Goal: Task Accomplishment & Management: Use online tool/utility

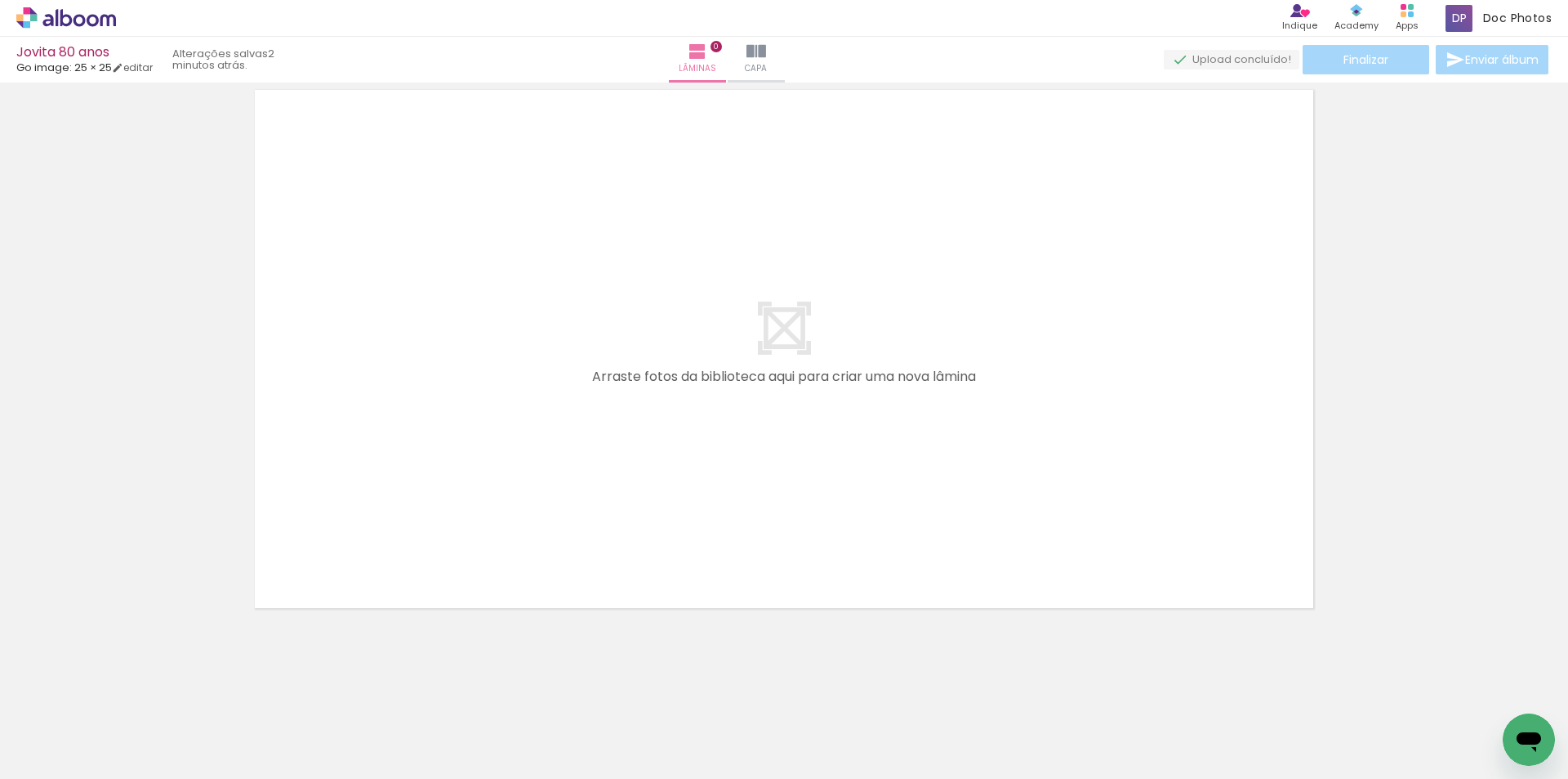
scroll to position [0, 6133]
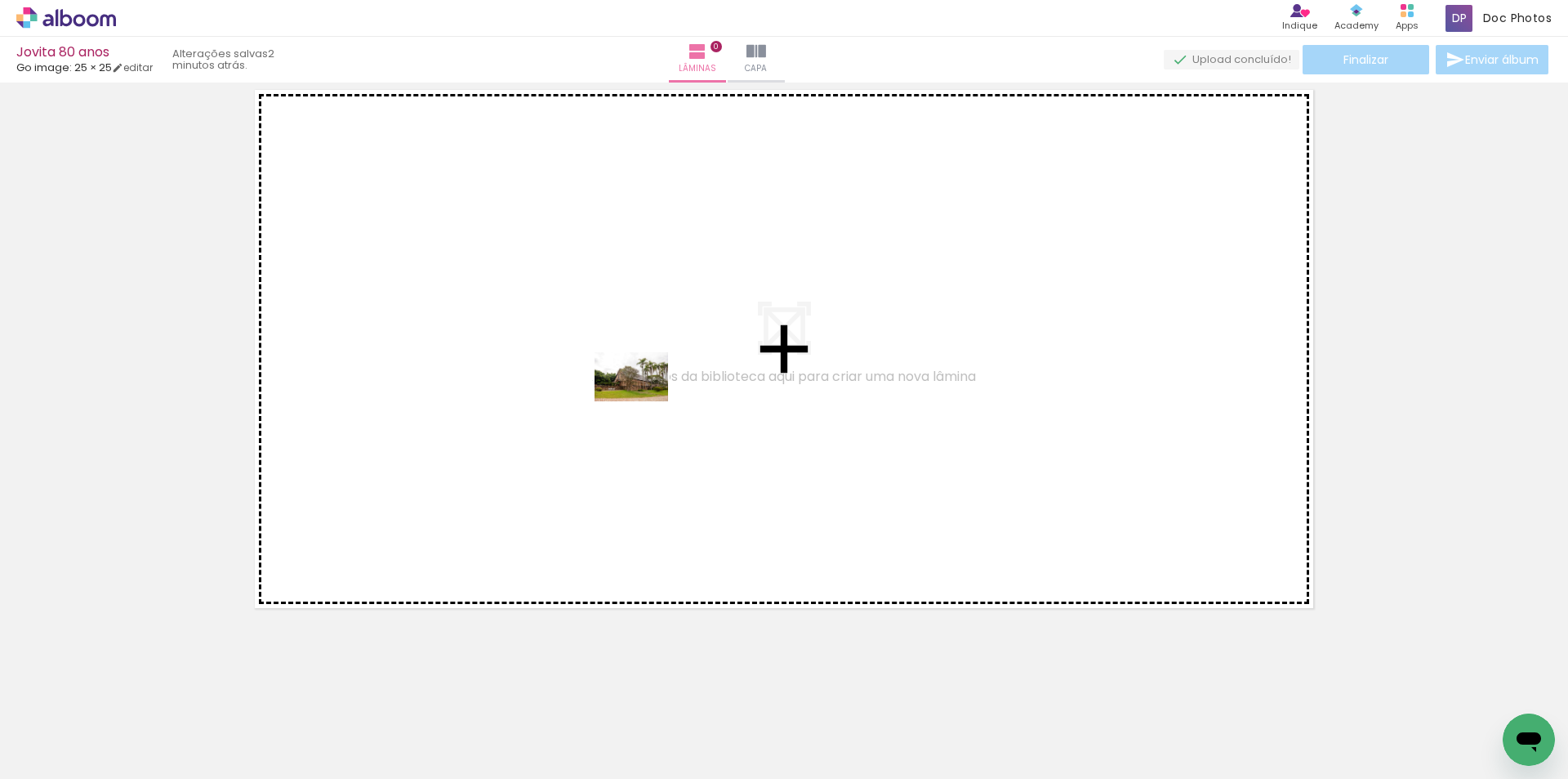
drag, startPoint x: 639, startPoint y: 740, endPoint x: 644, endPoint y: 402, distance: 338.0
click at [644, 402] on quentale-workspace at bounding box center [784, 389] width 1568 height 779
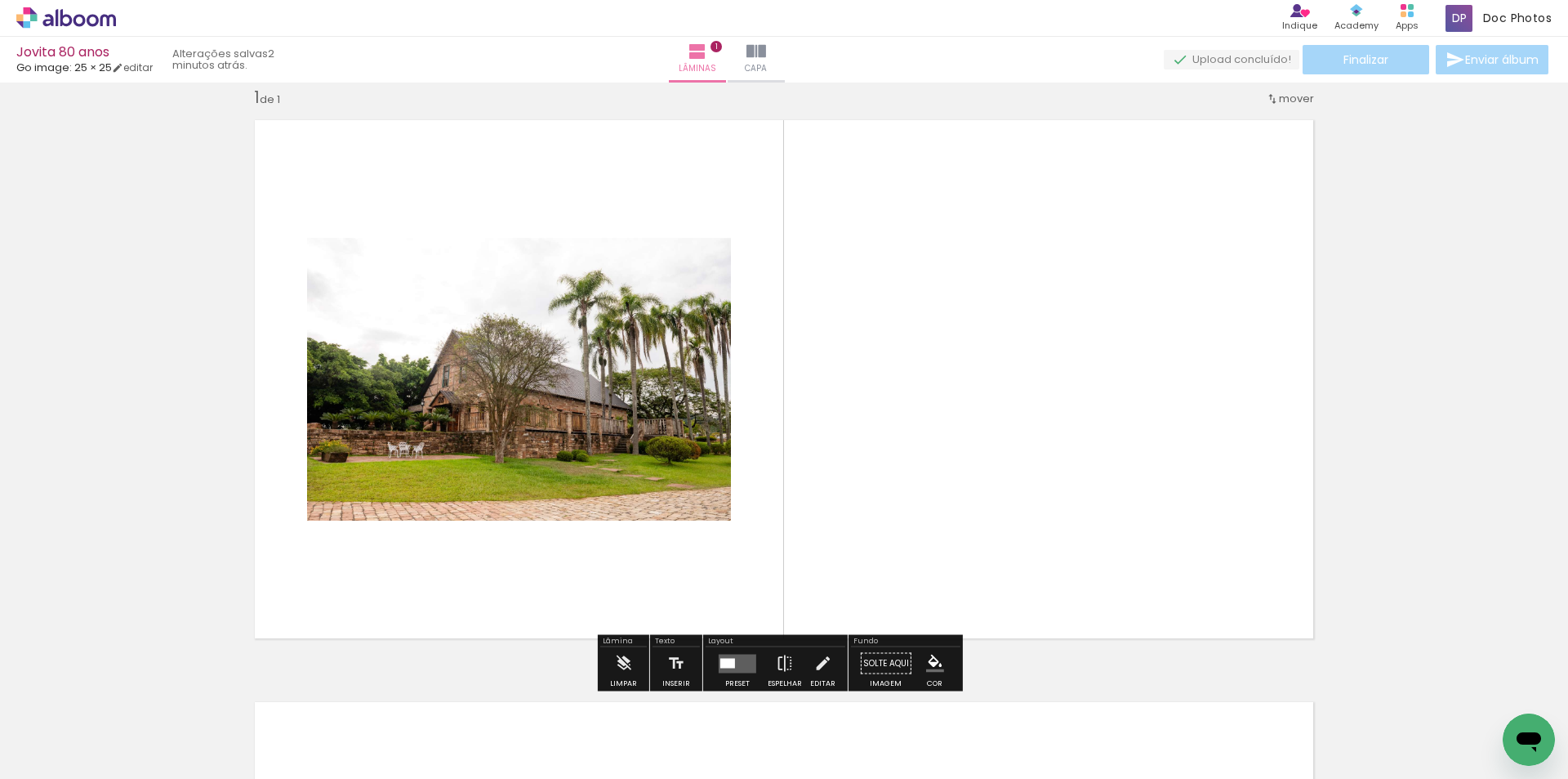
scroll to position [21, 0]
click at [719, 653] on div at bounding box center [738, 663] width 44 height 33
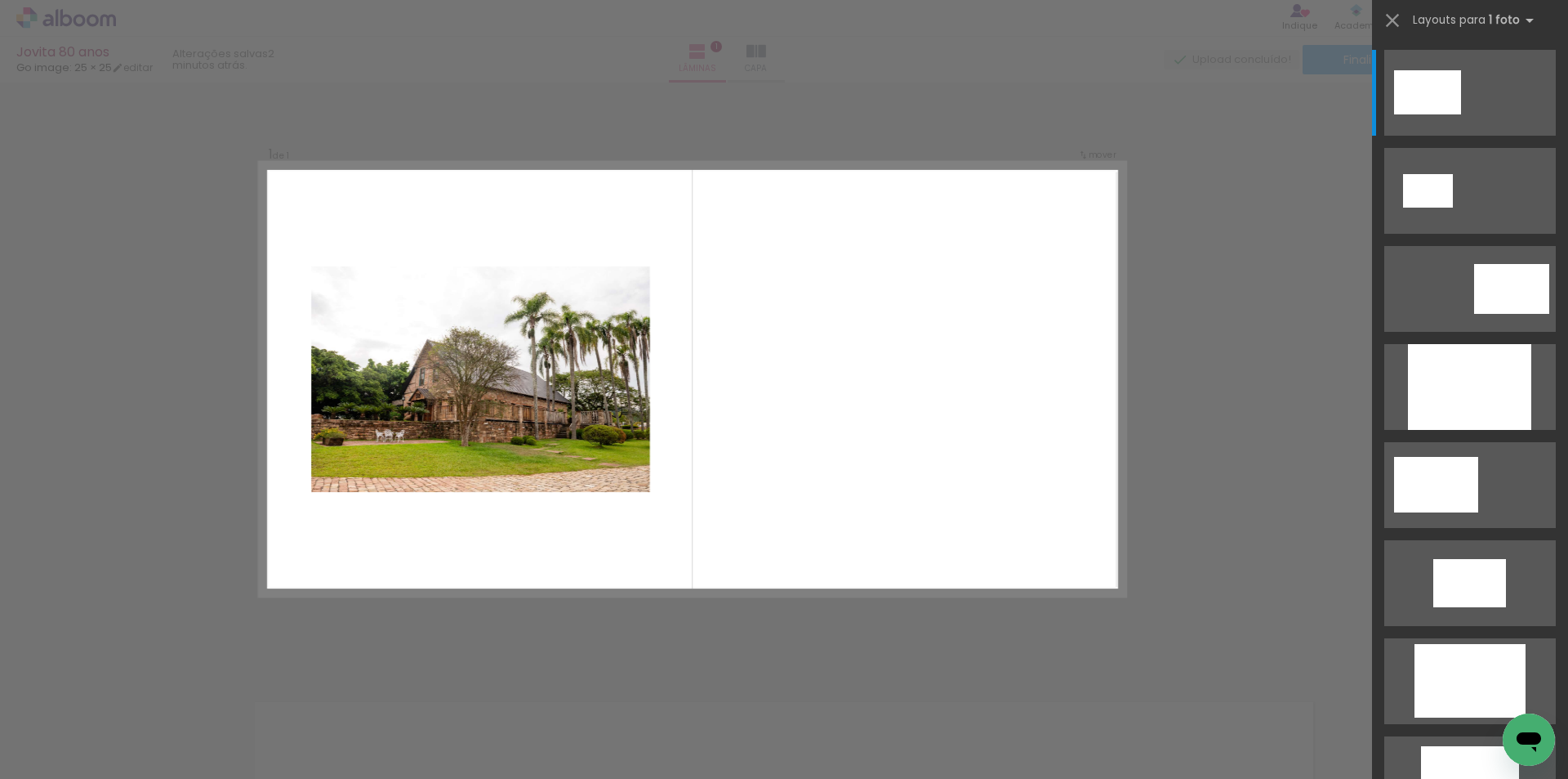
scroll to position [20, 0]
drag, startPoint x: 1387, startPoint y: 23, endPoint x: 1386, endPoint y: 54, distance: 31.0
click at [1386, 54] on quentale-layout-select at bounding box center [1470, 389] width 196 height 779
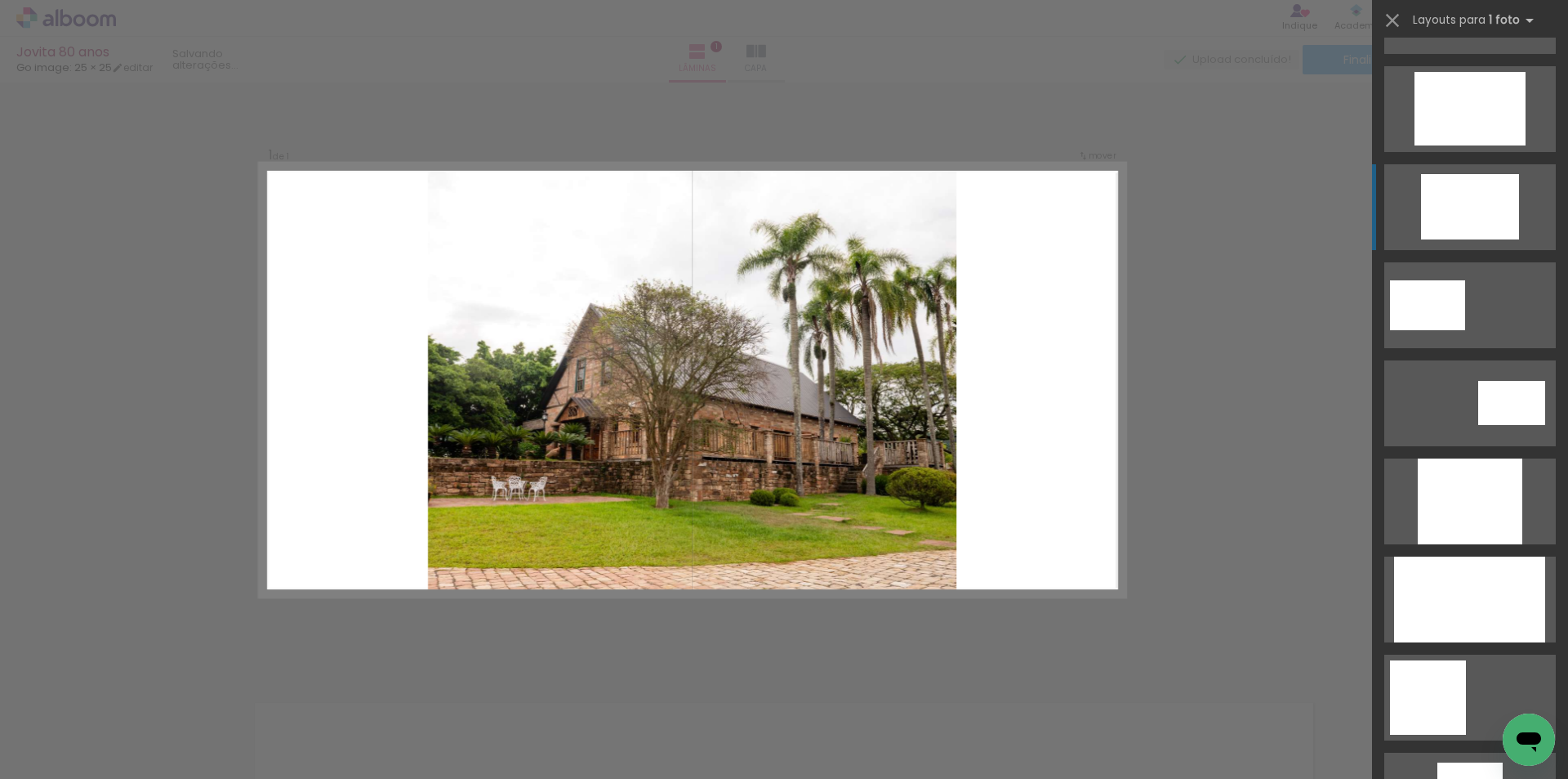
scroll to position [736, 0]
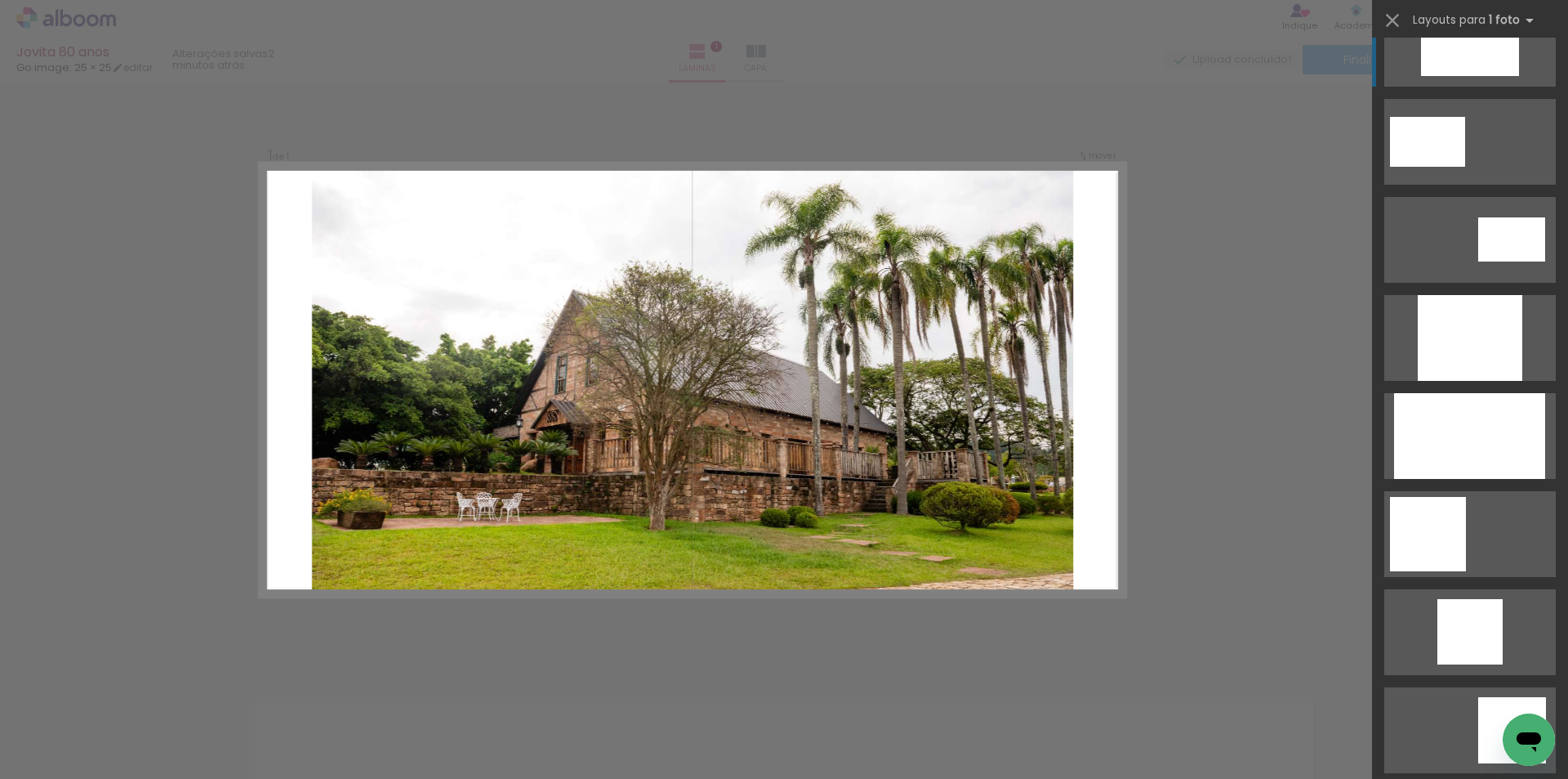
click at [1476, 444] on div at bounding box center [1470, 435] width 151 height 86
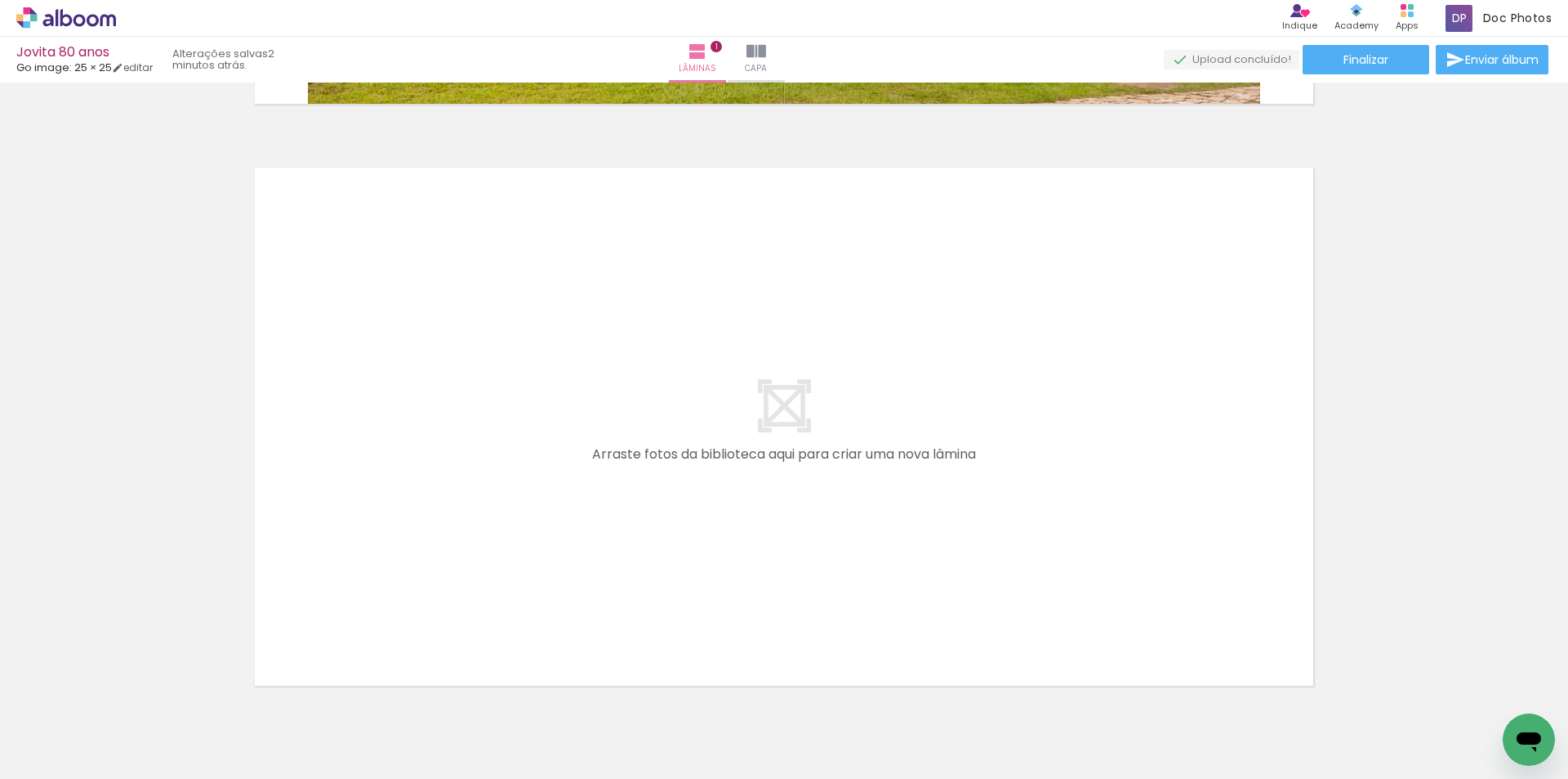
scroll to position [593, 0]
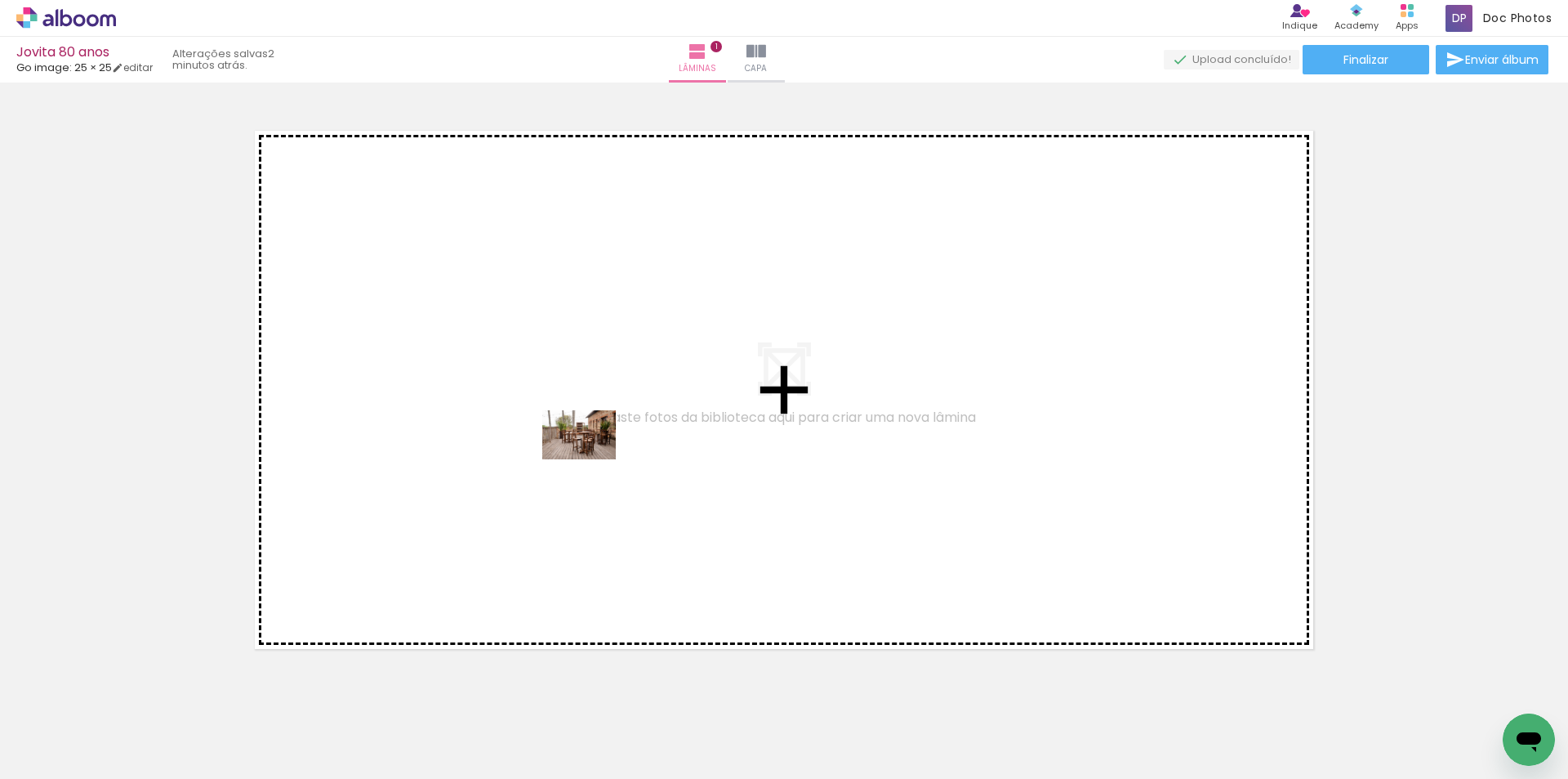
drag, startPoint x: 537, startPoint y: 732, endPoint x: 591, endPoint y: 459, distance: 278.3
click at [591, 459] on quentale-workspace at bounding box center [784, 389] width 1568 height 779
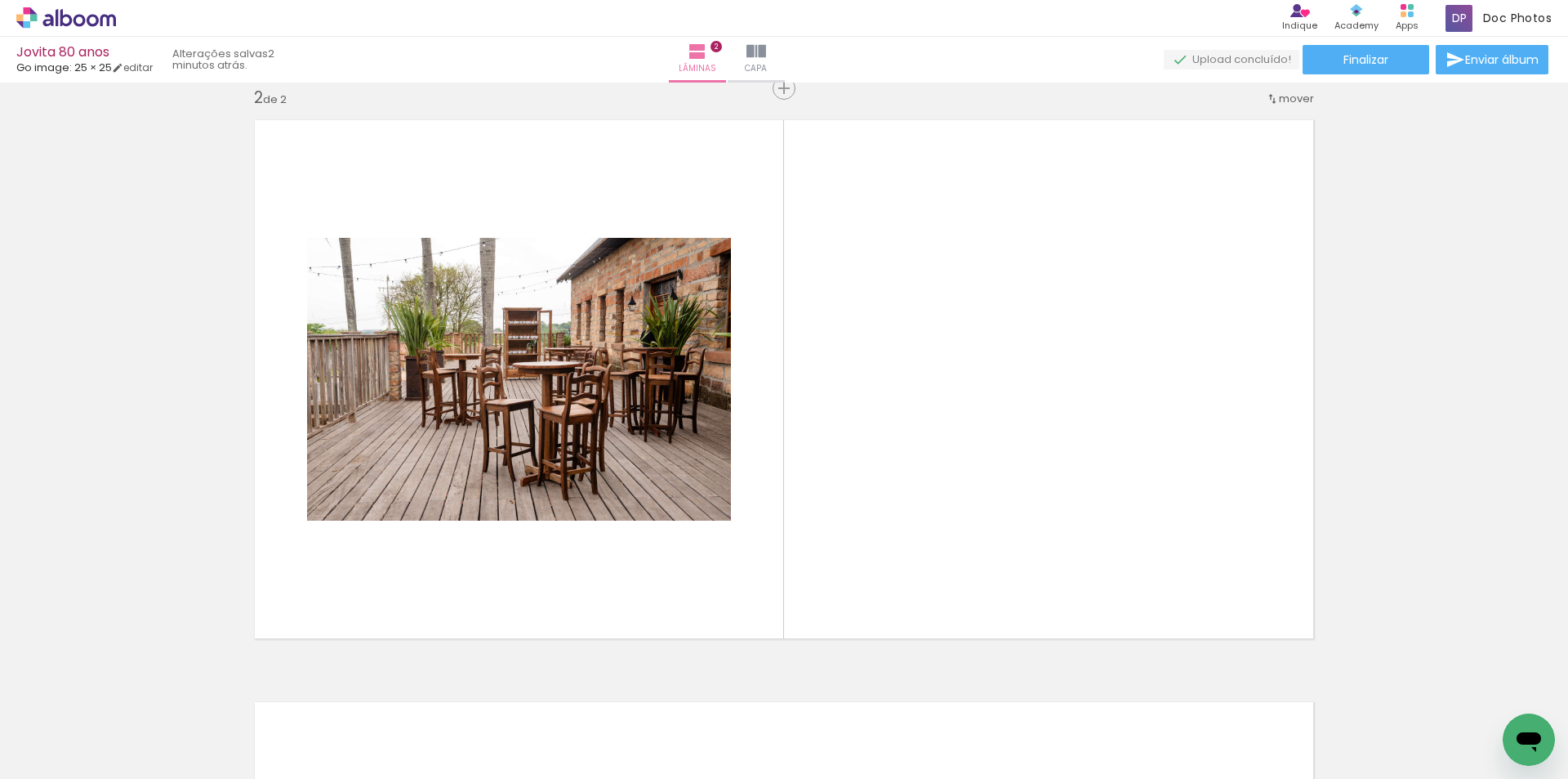
scroll to position [0, 7536]
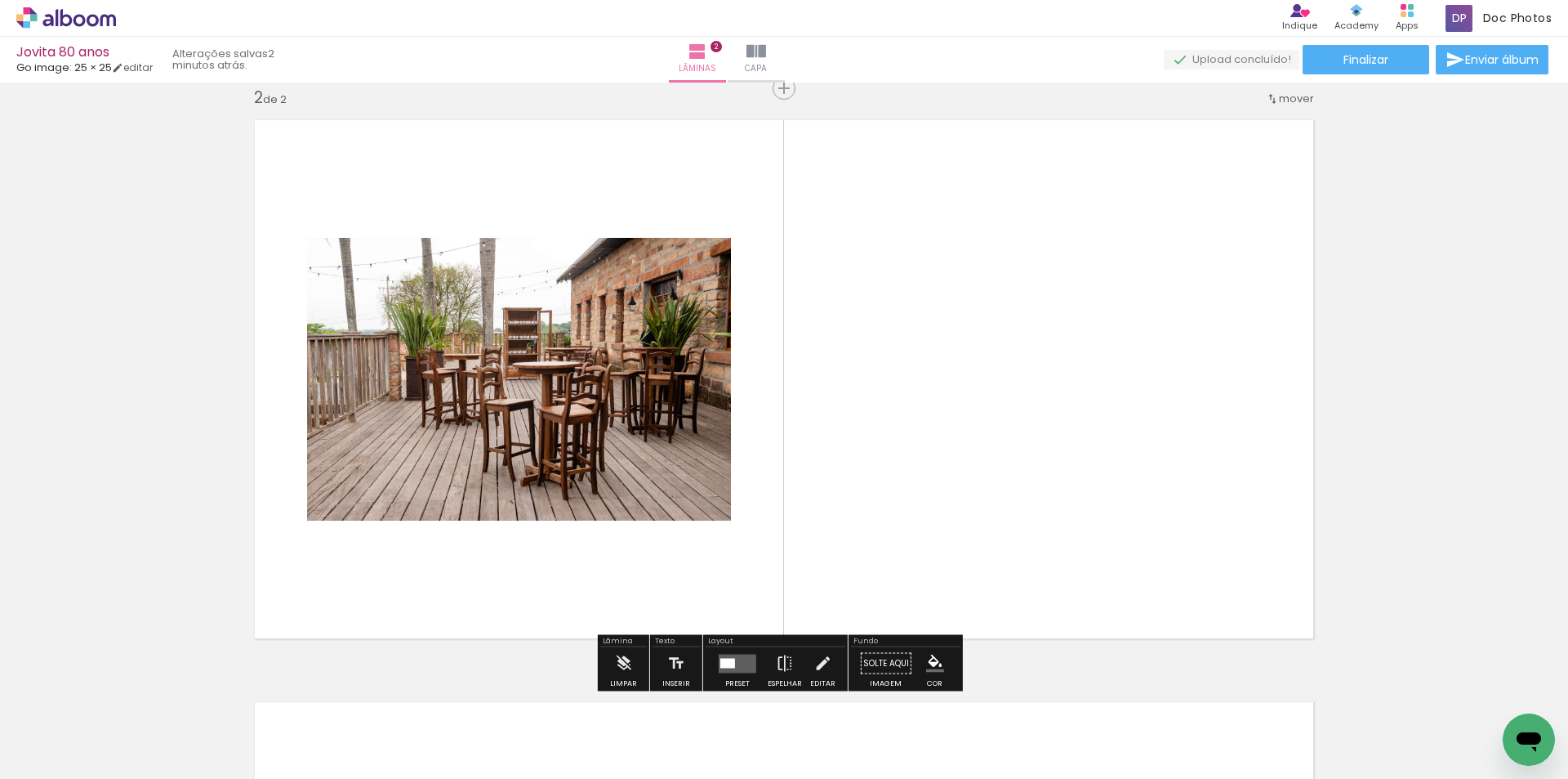
click at [47, 20] on icon at bounding box center [47, 19] width 11 height 13
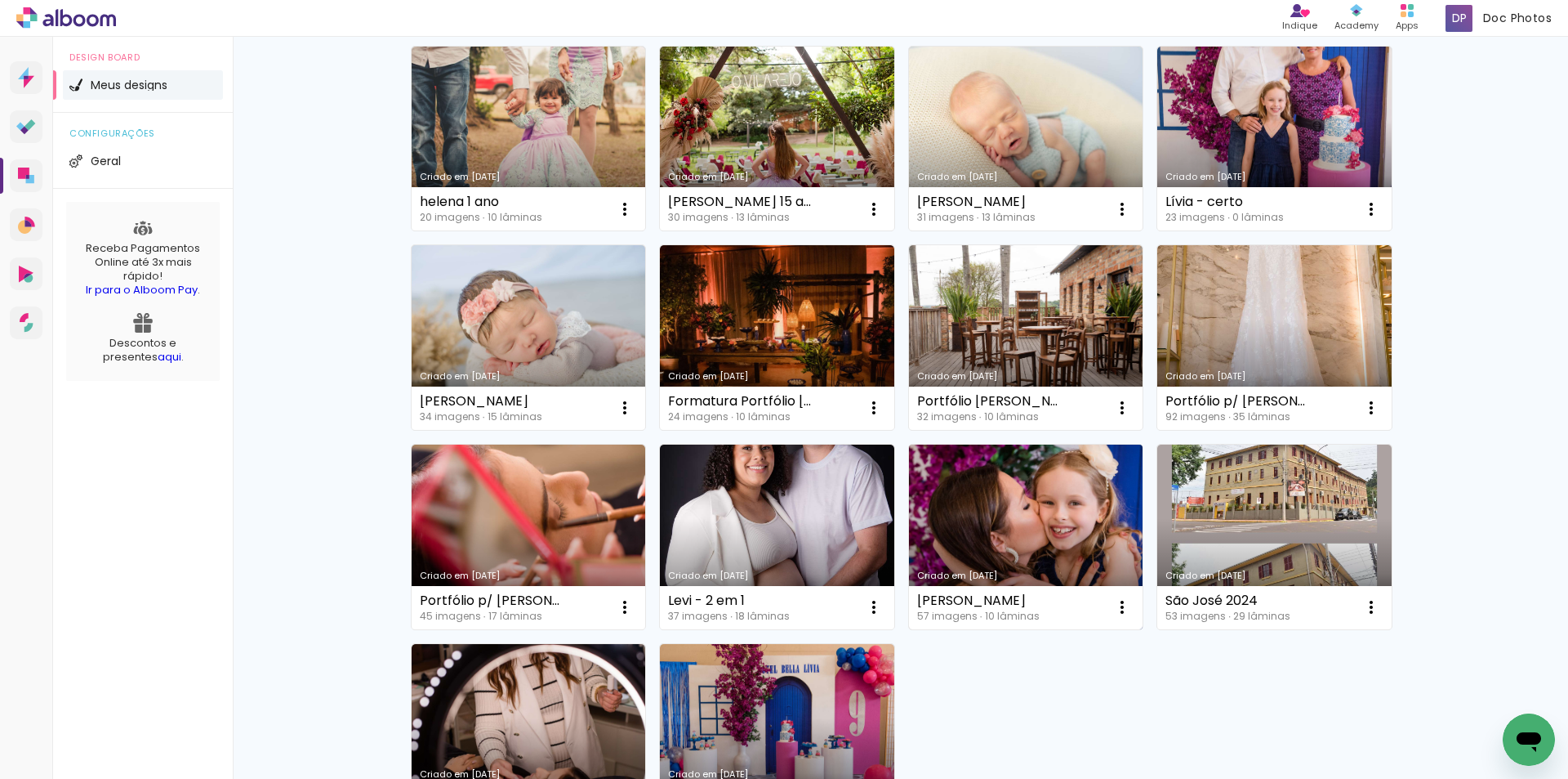
scroll to position [818, 0]
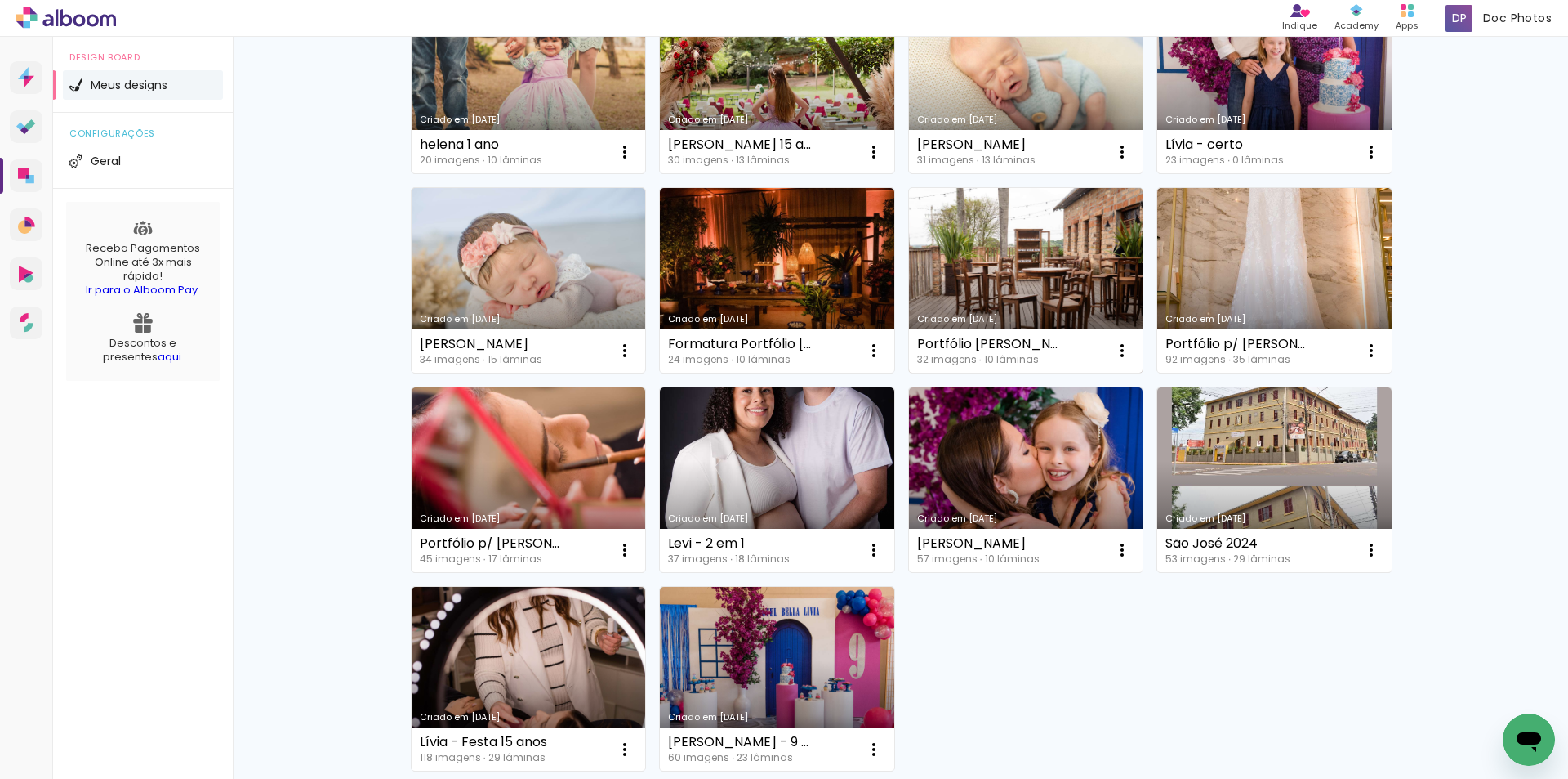
click at [1028, 299] on link "Criado em [DATE]" at bounding box center [1026, 280] width 234 height 184
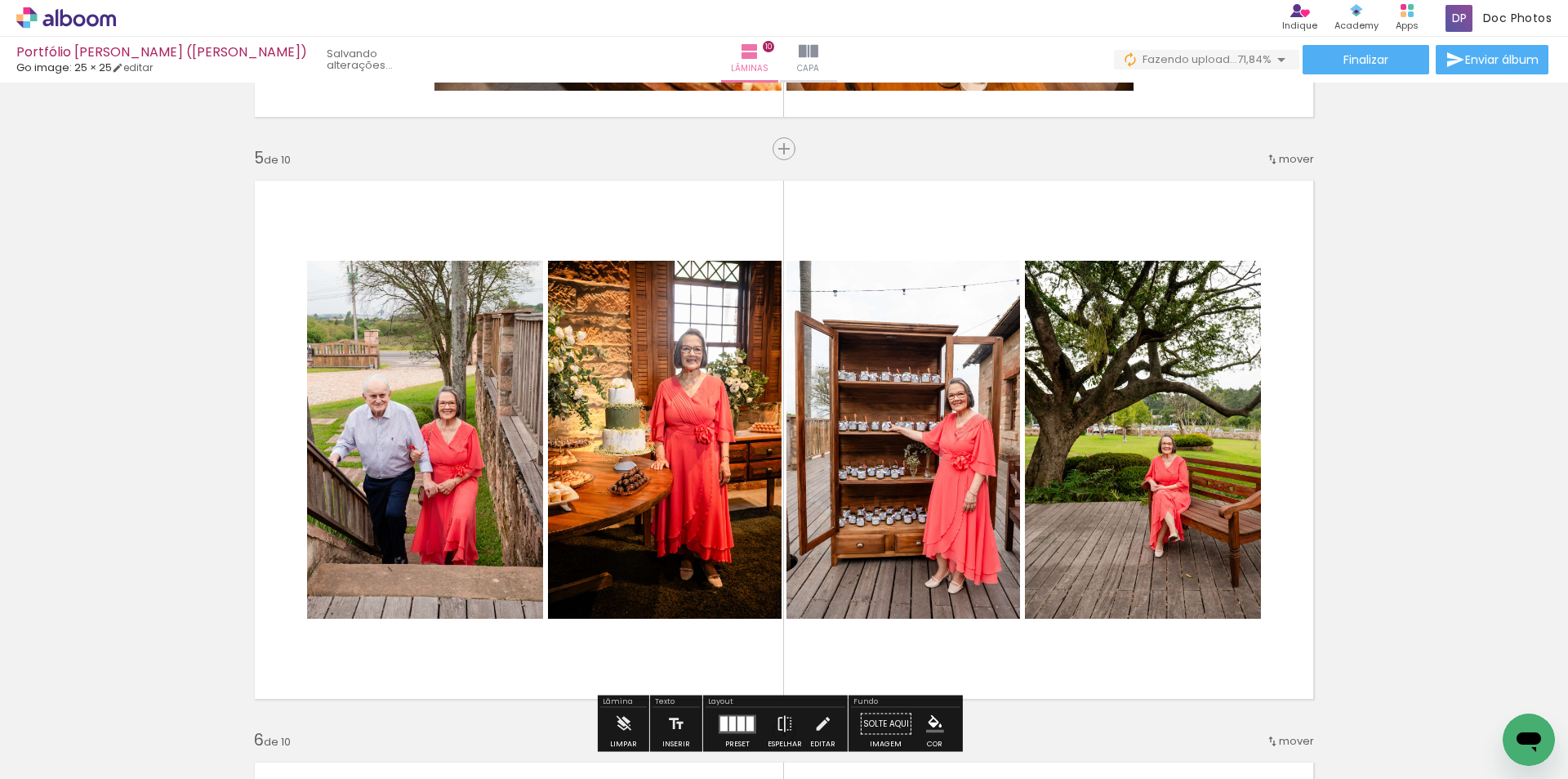
scroll to position [2452, 0]
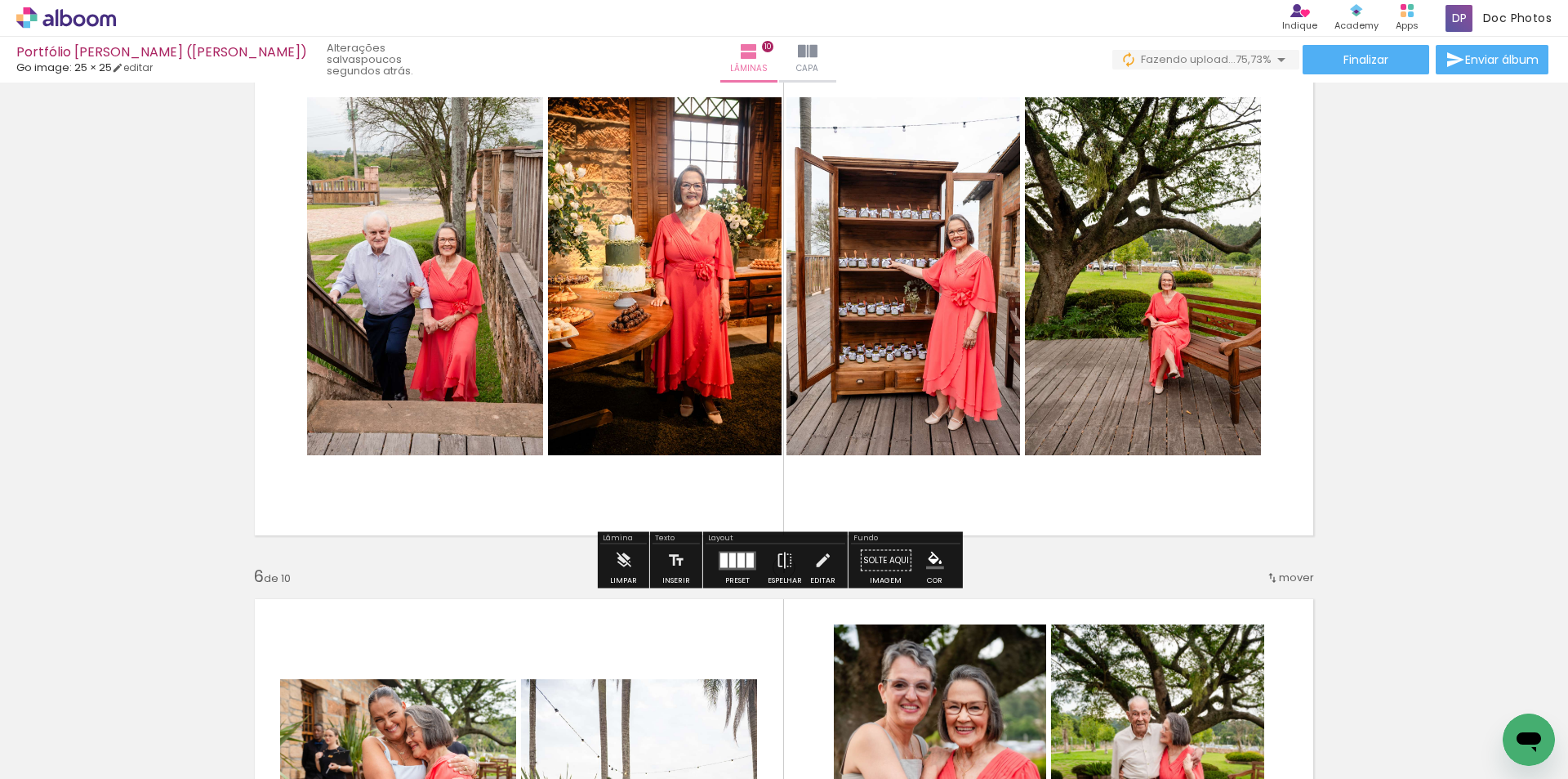
click at [1281, 56] on iron-icon at bounding box center [1281, 60] width 19 height 19
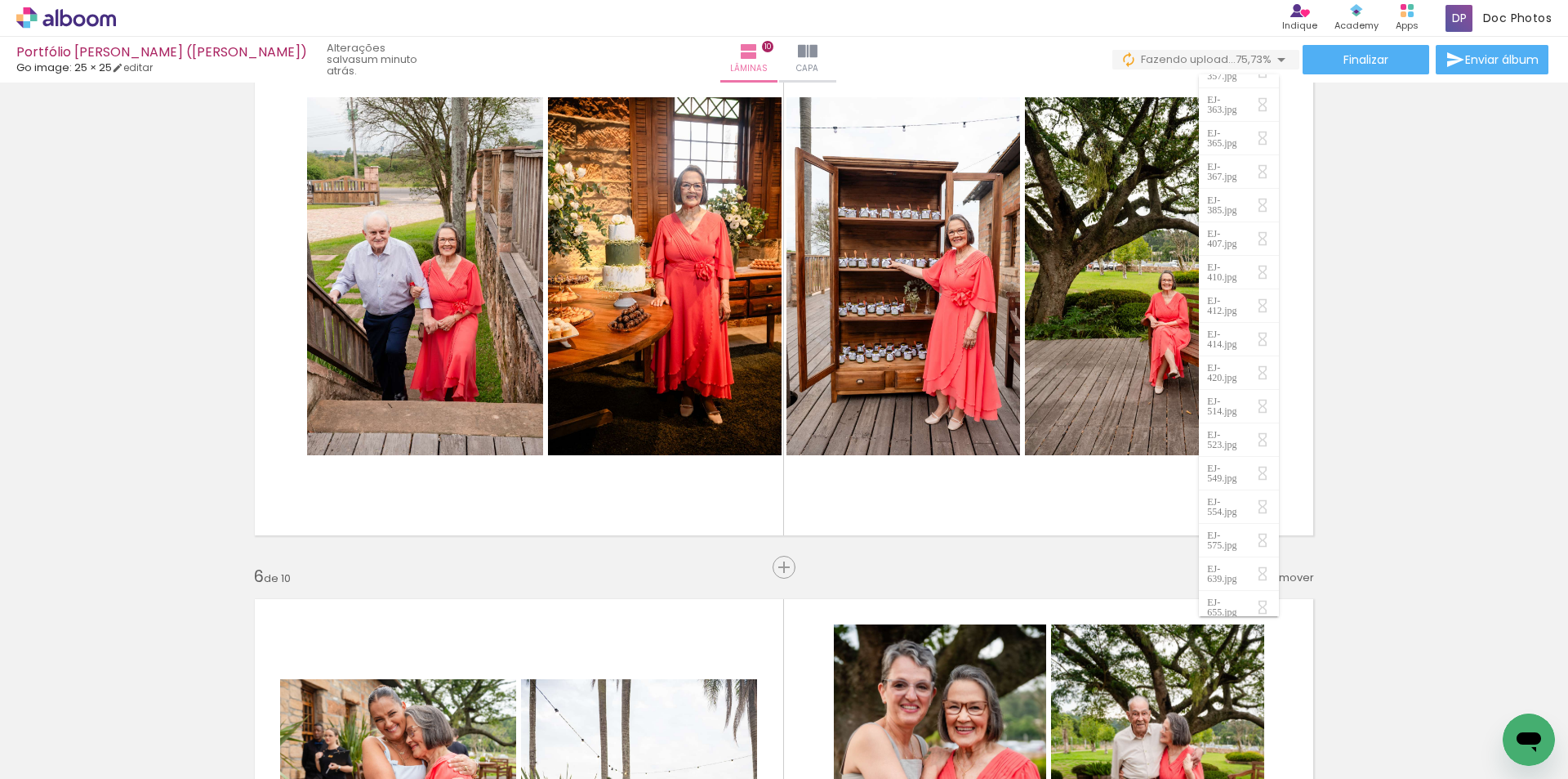
scroll to position [0, 0]
click at [1280, 60] on iron-icon at bounding box center [1281, 60] width 19 height 19
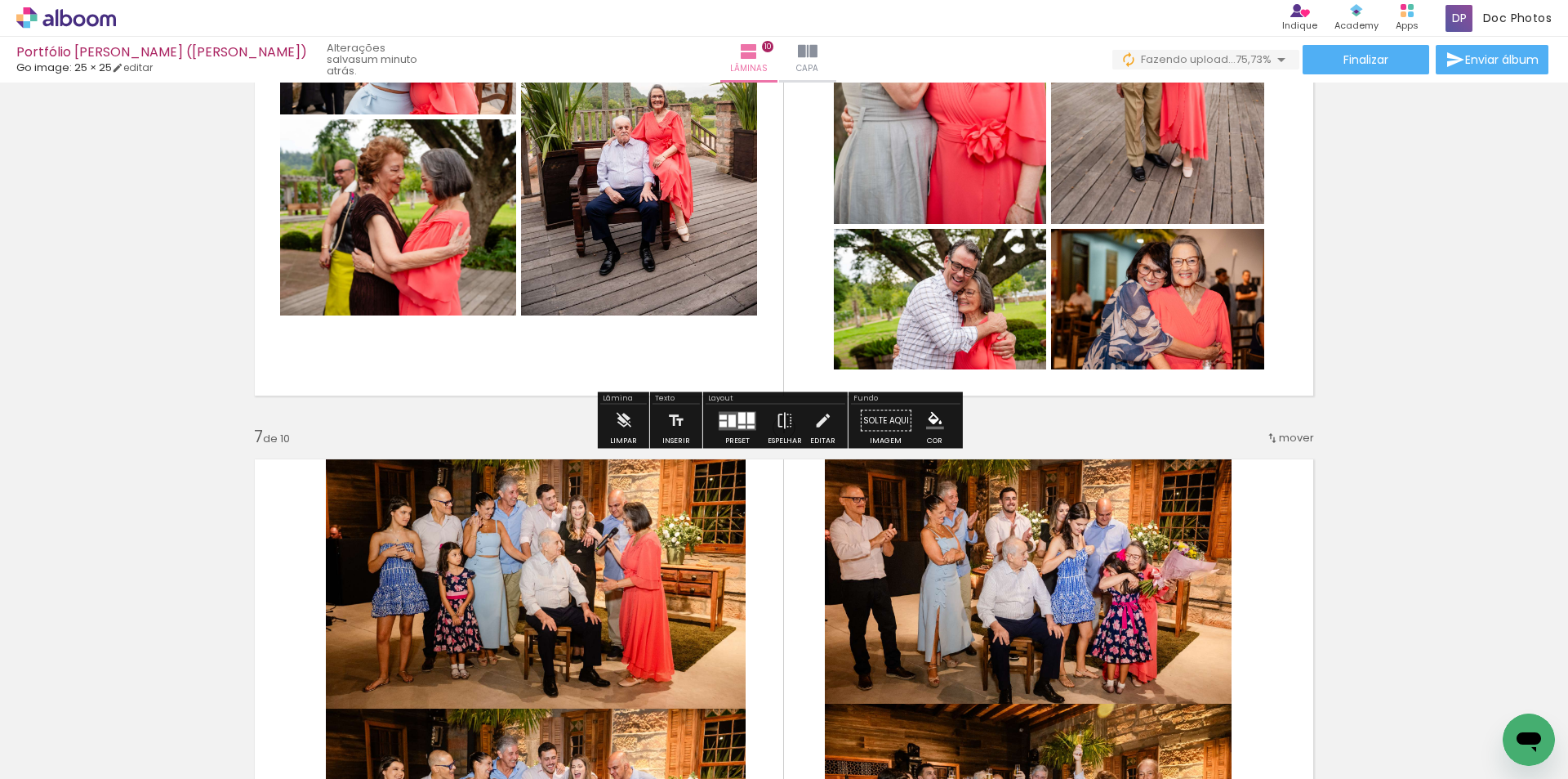
scroll to position [3186, 0]
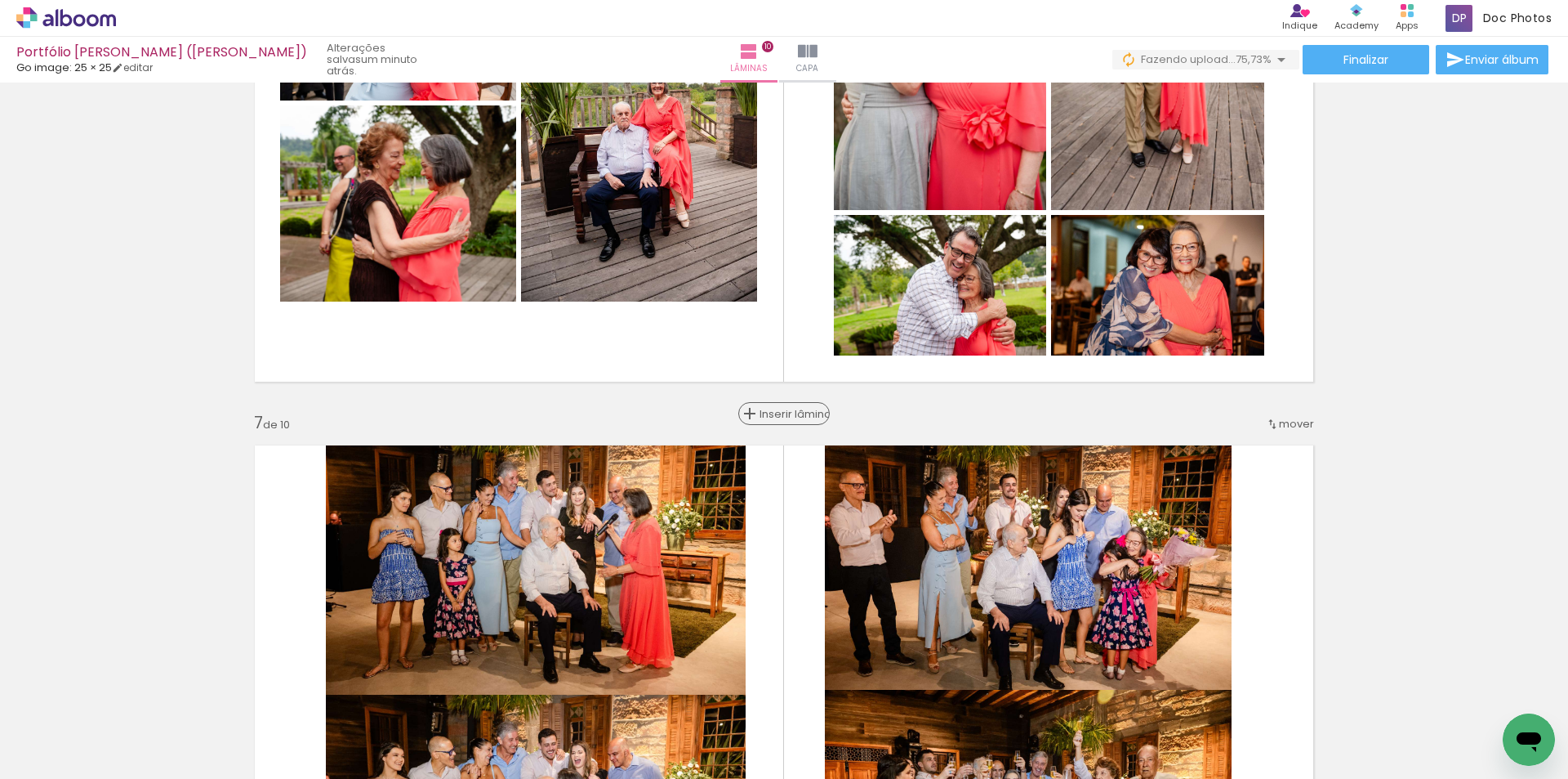
click at [781, 415] on span "Inserir lâmina" at bounding box center [791, 413] width 64 height 11
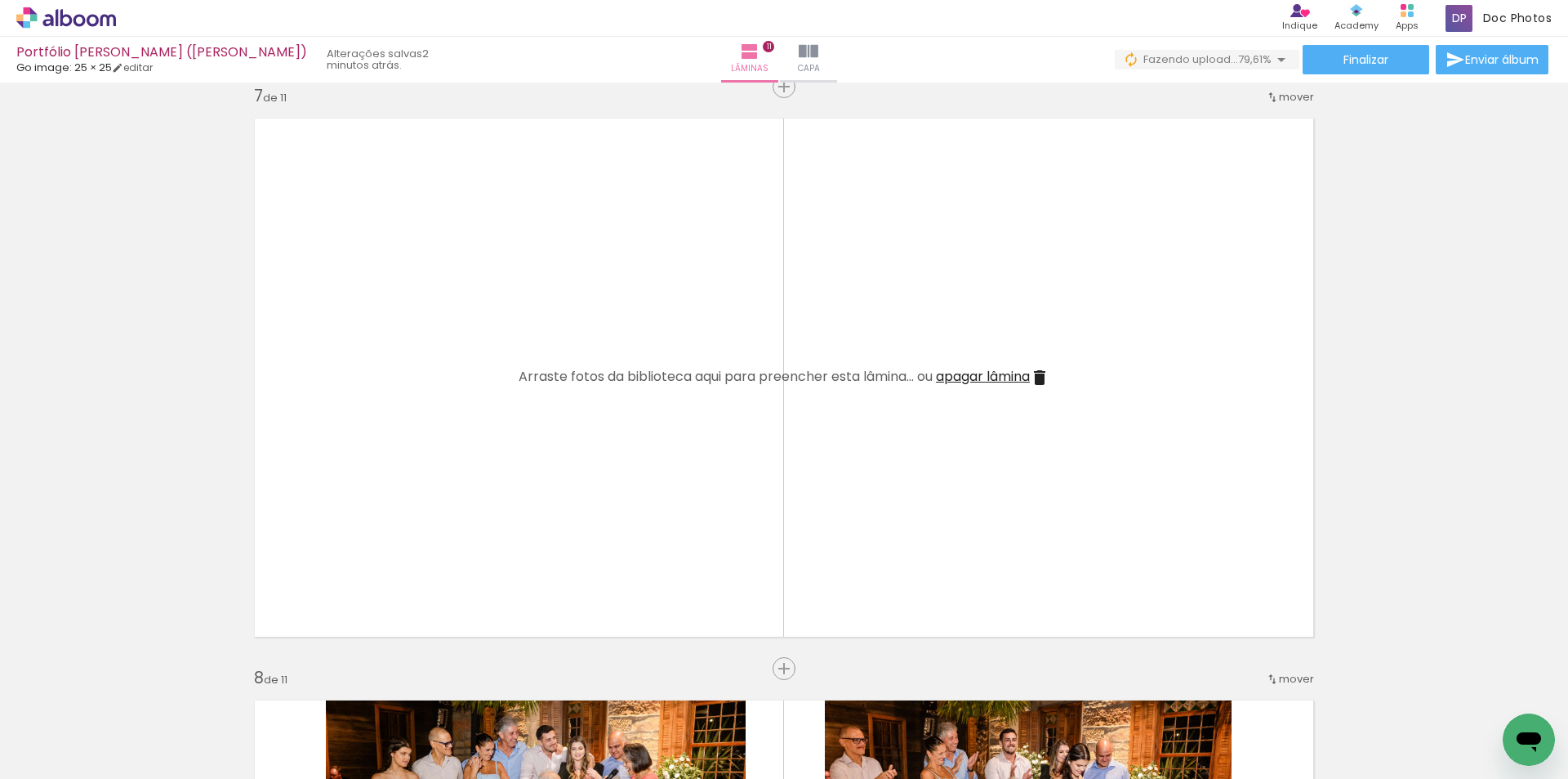
scroll to position [0, 2873]
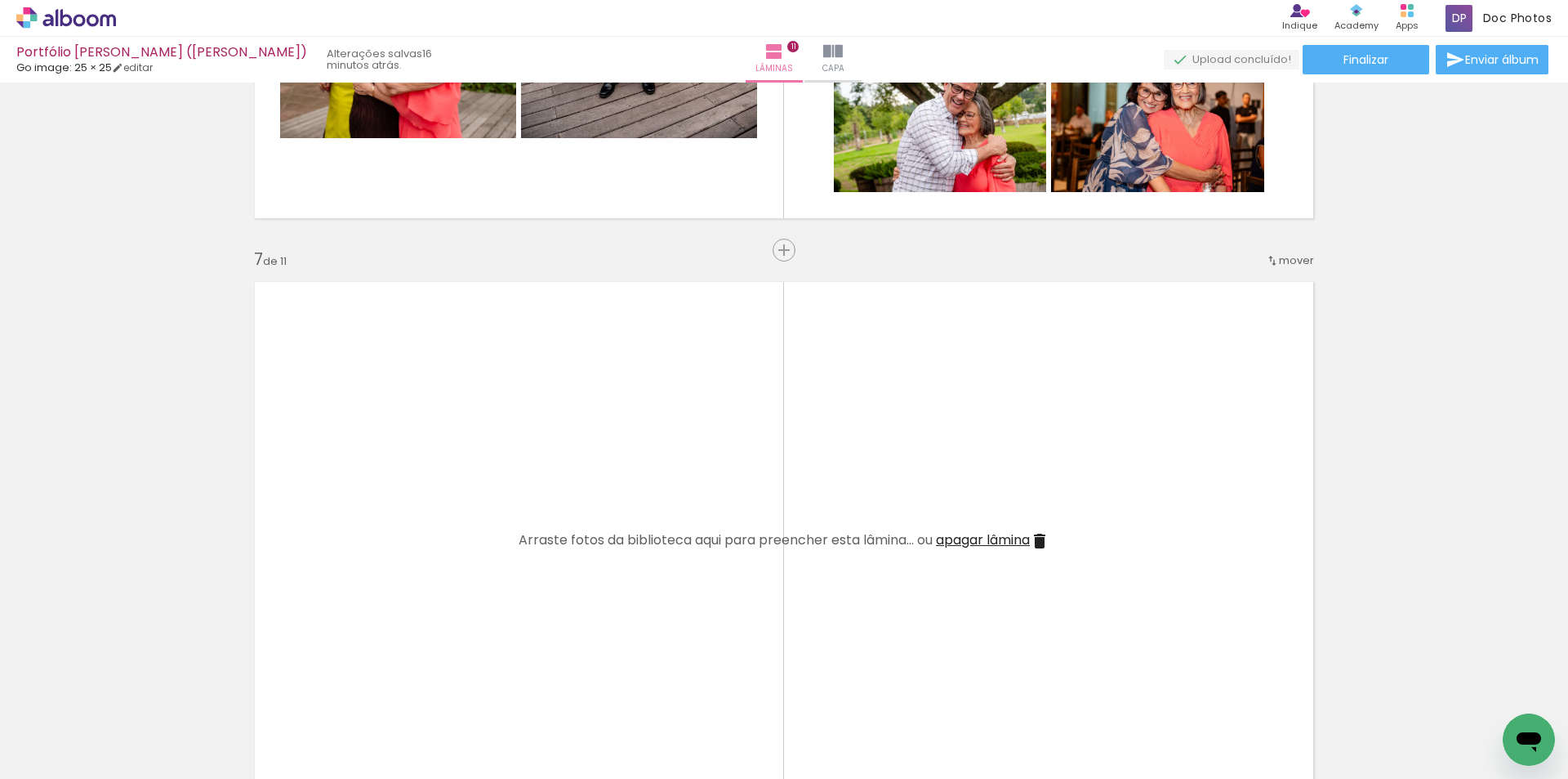
scroll to position [0, 2937]
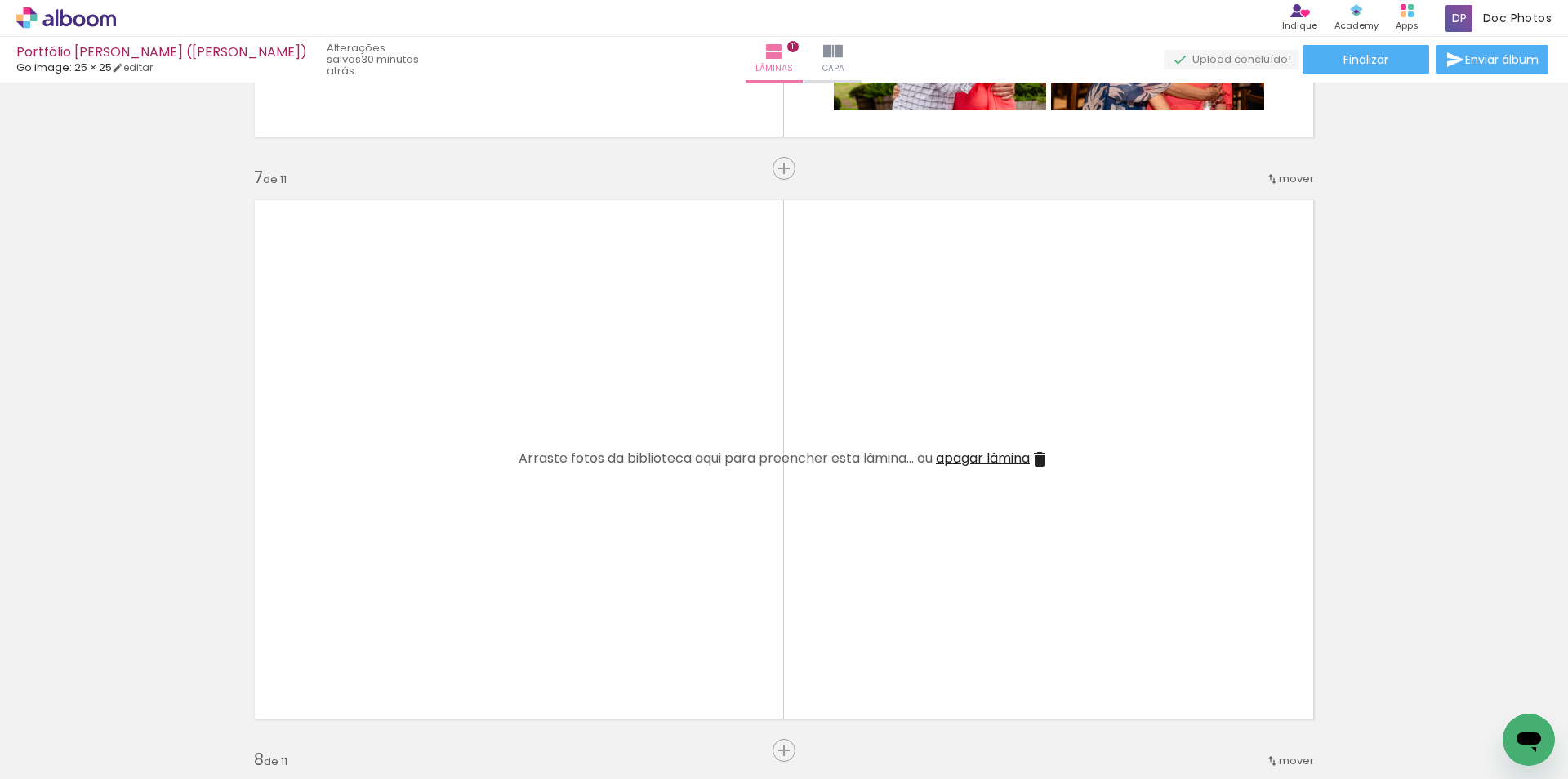
scroll to position [0, 3137]
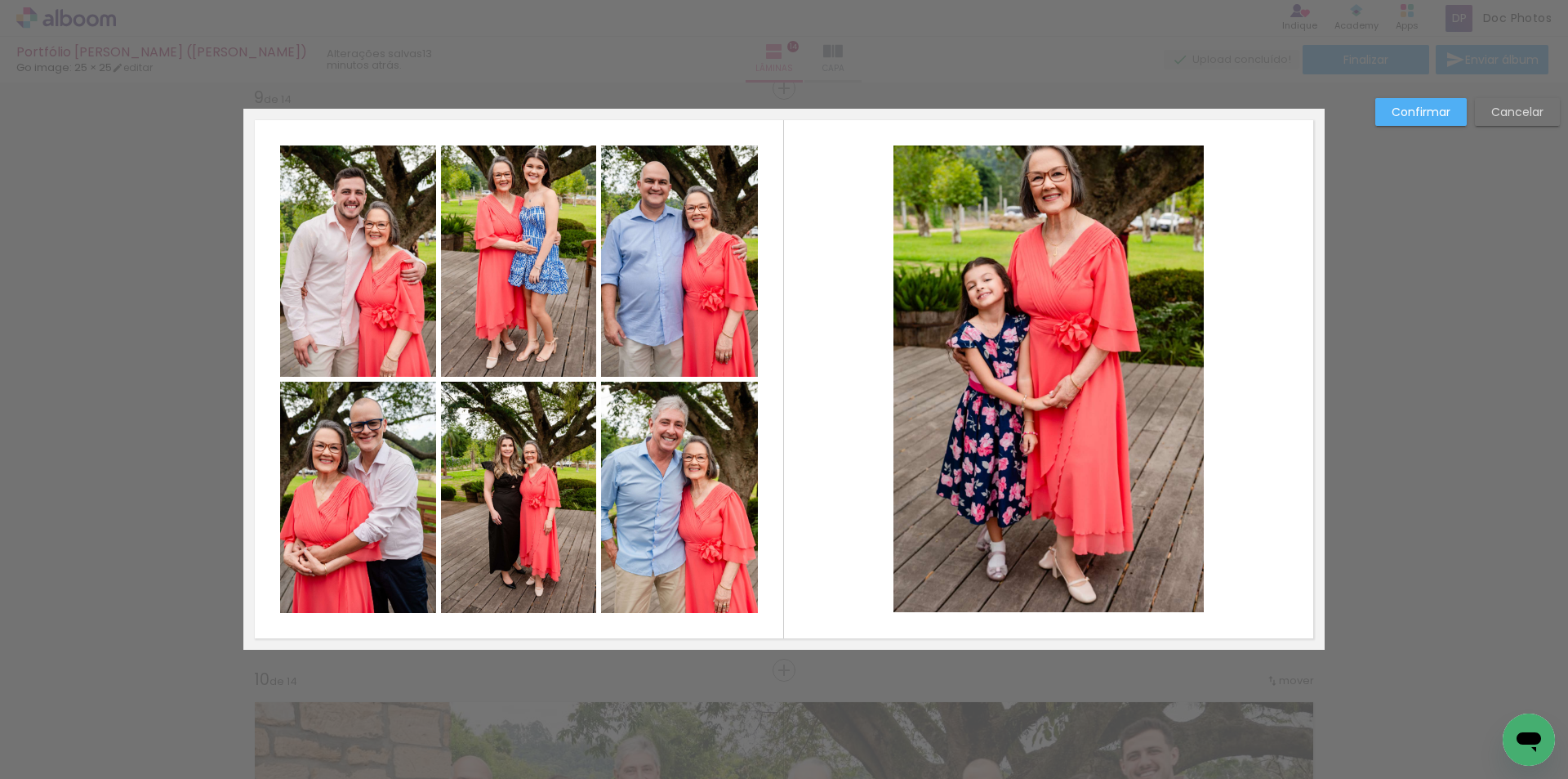
scroll to position [0, 3919]
click at [1402, 101] on paper-button "Confirmar" at bounding box center [1421, 112] width 92 height 28
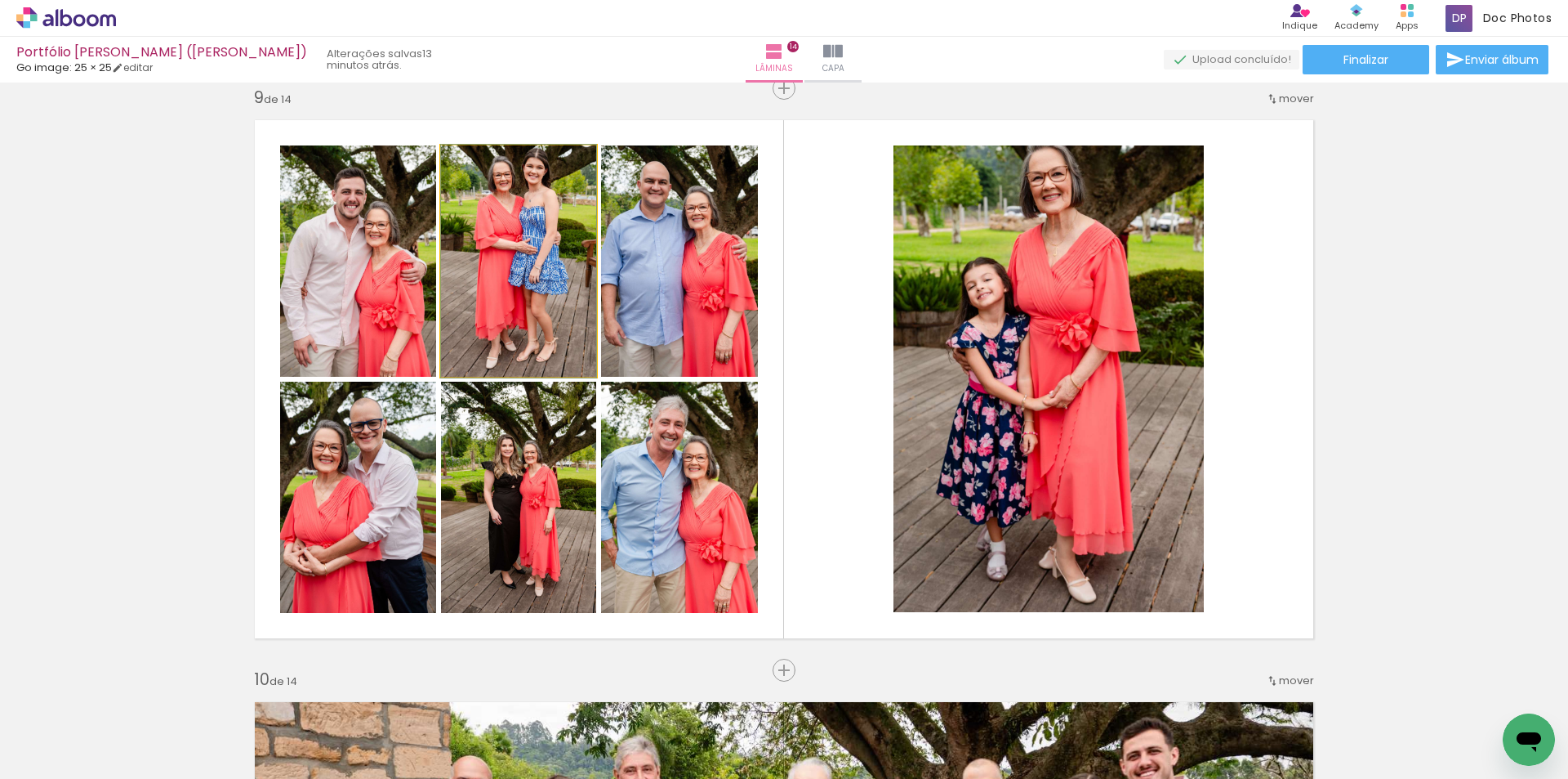
click at [557, 236] on quentale-photo at bounding box center [518, 262] width 155 height 232
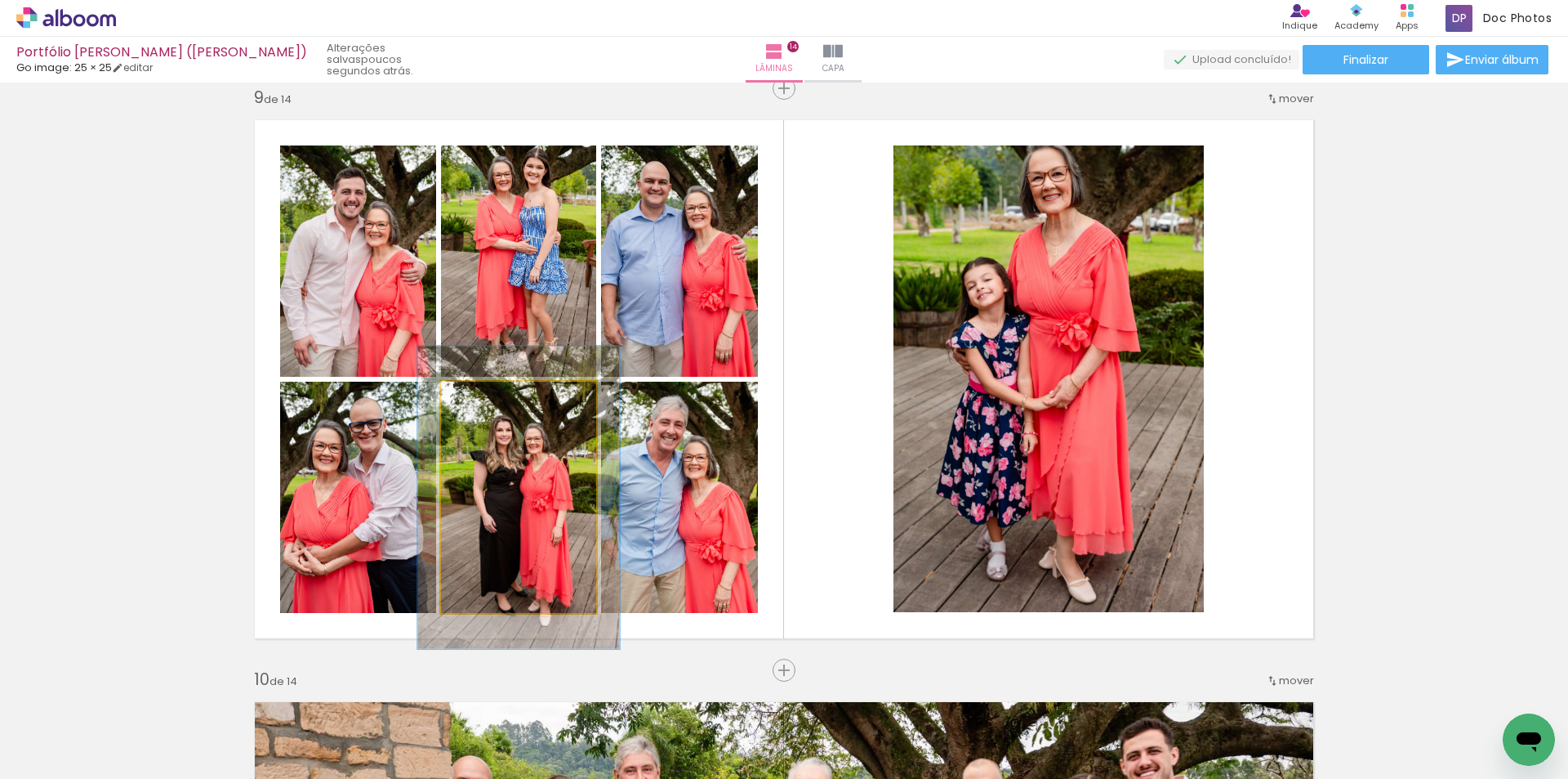
drag, startPoint x: 477, startPoint y: 402, endPoint x: 493, endPoint y: 401, distance: 16.0
type paper-slider "130"
click at [493, 401] on div at bounding box center [496, 398] width 14 height 14
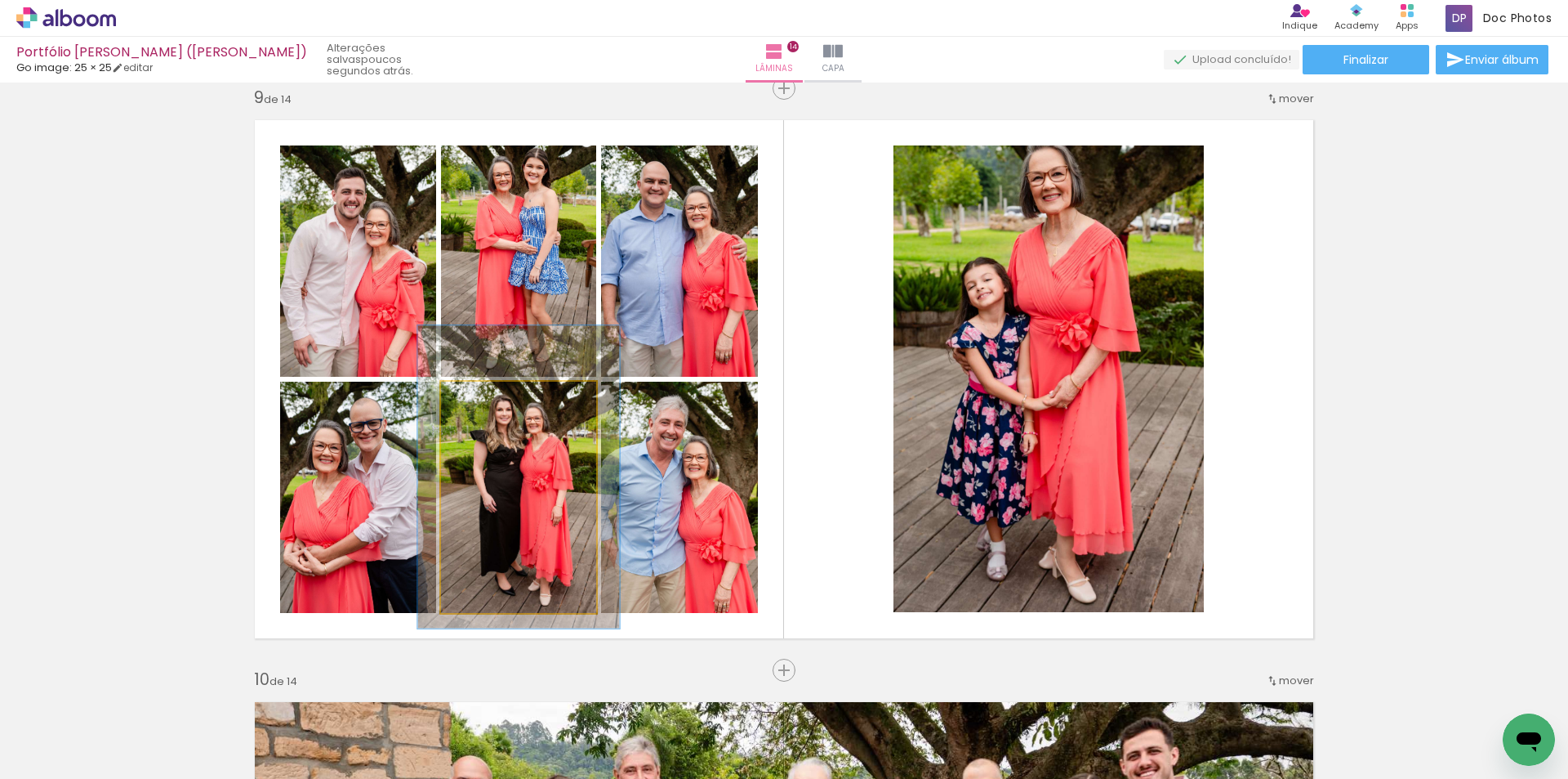
drag, startPoint x: 514, startPoint y: 460, endPoint x: 514, endPoint y: 440, distance: 20.0
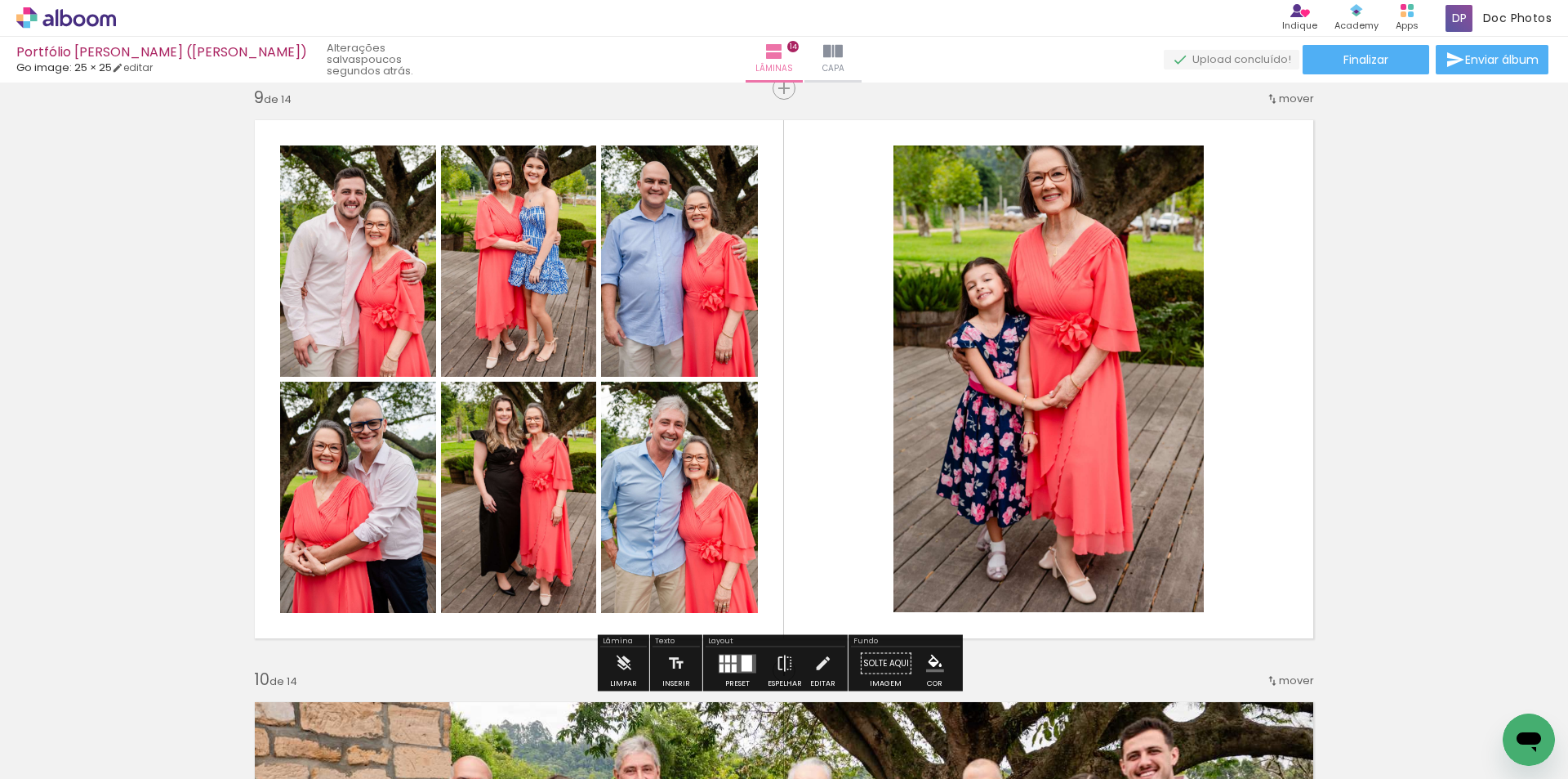
click at [716, 469] on quentale-photo at bounding box center [679, 497] width 157 height 232
click at [551, 469] on quentale-photo at bounding box center [518, 497] width 155 height 232
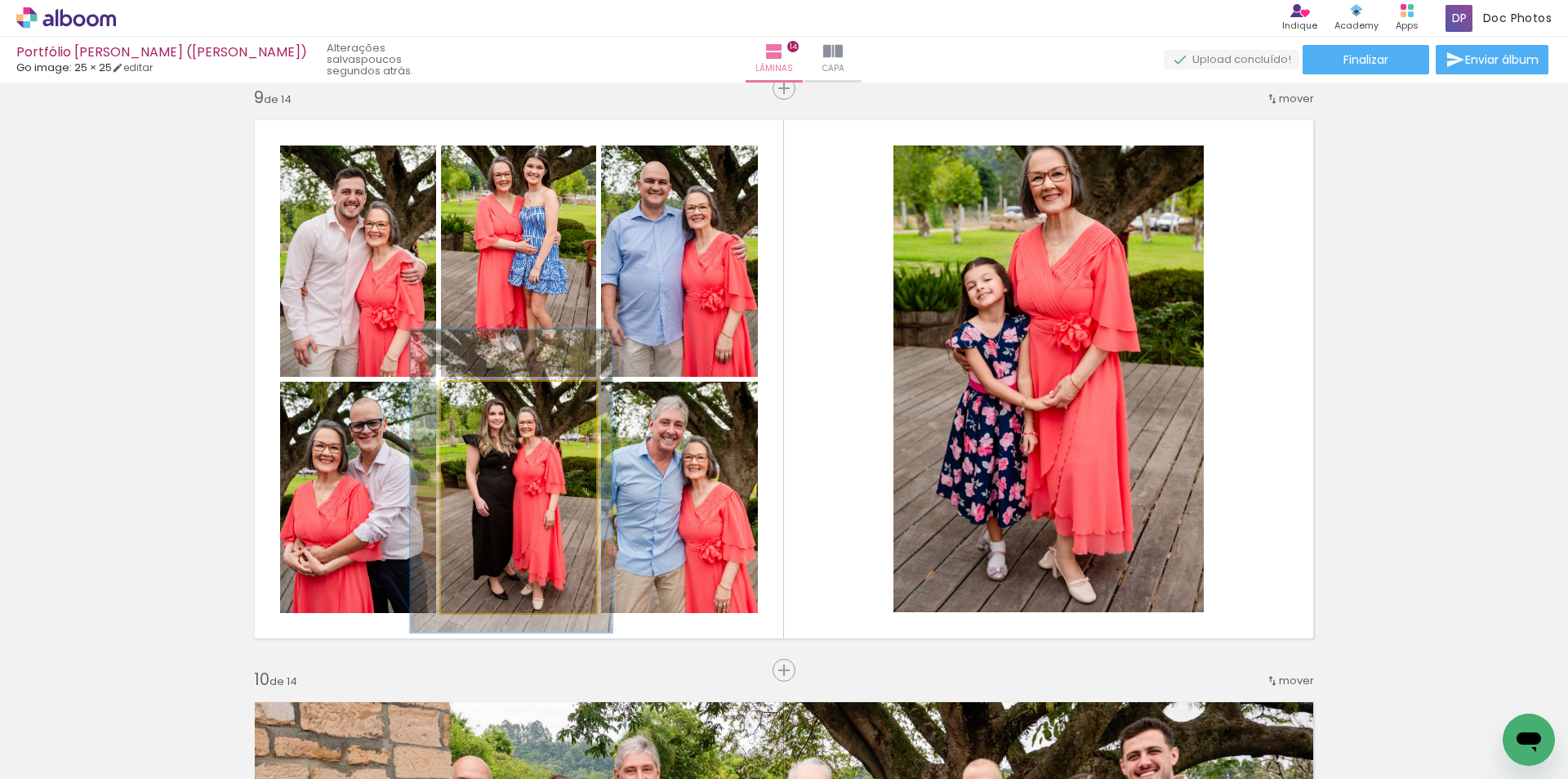
drag, startPoint x: 524, startPoint y: 466, endPoint x: 517, endPoint y: 471, distance: 8.6
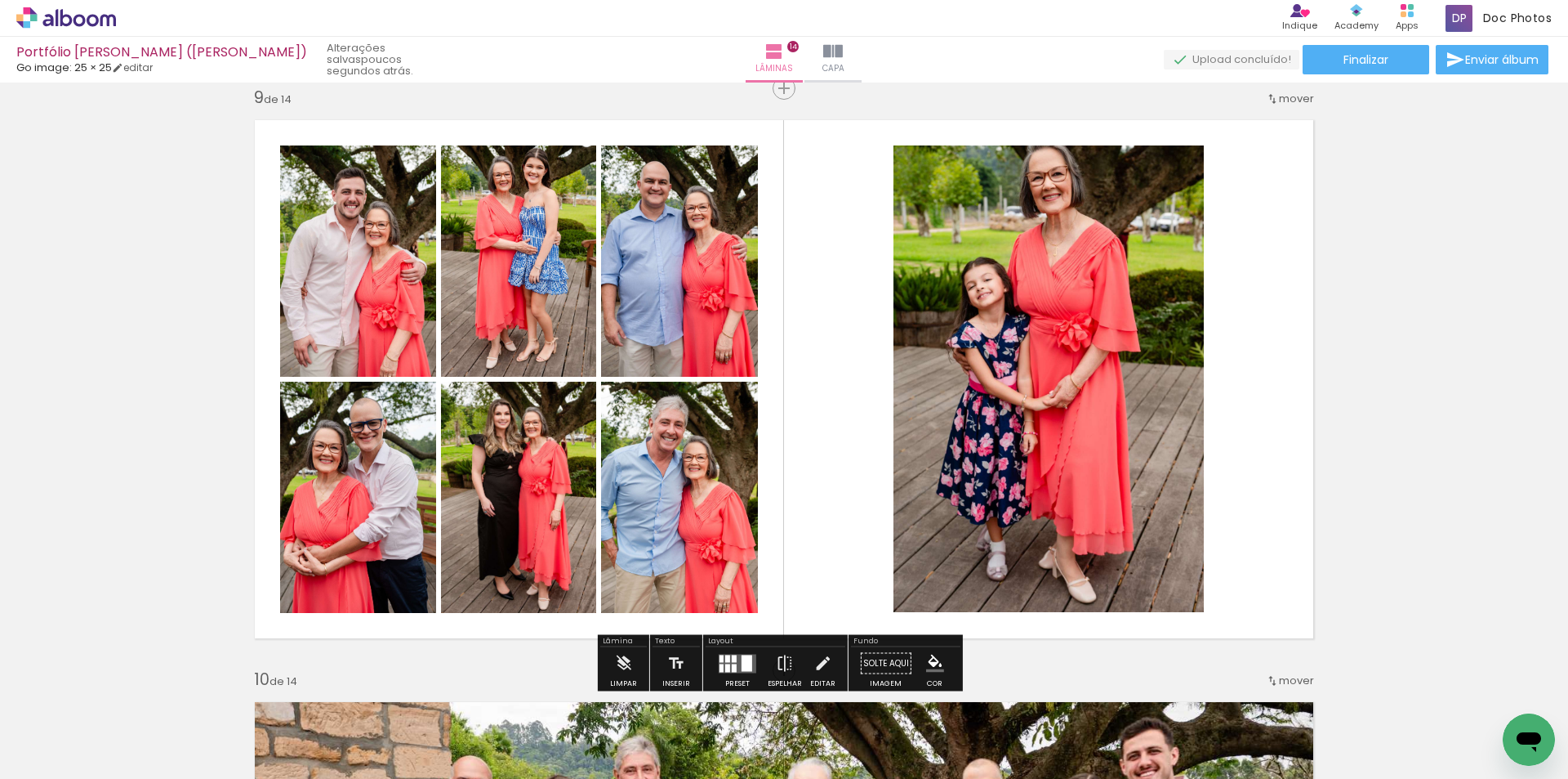
click at [696, 471] on quentale-photo at bounding box center [679, 497] width 157 height 232
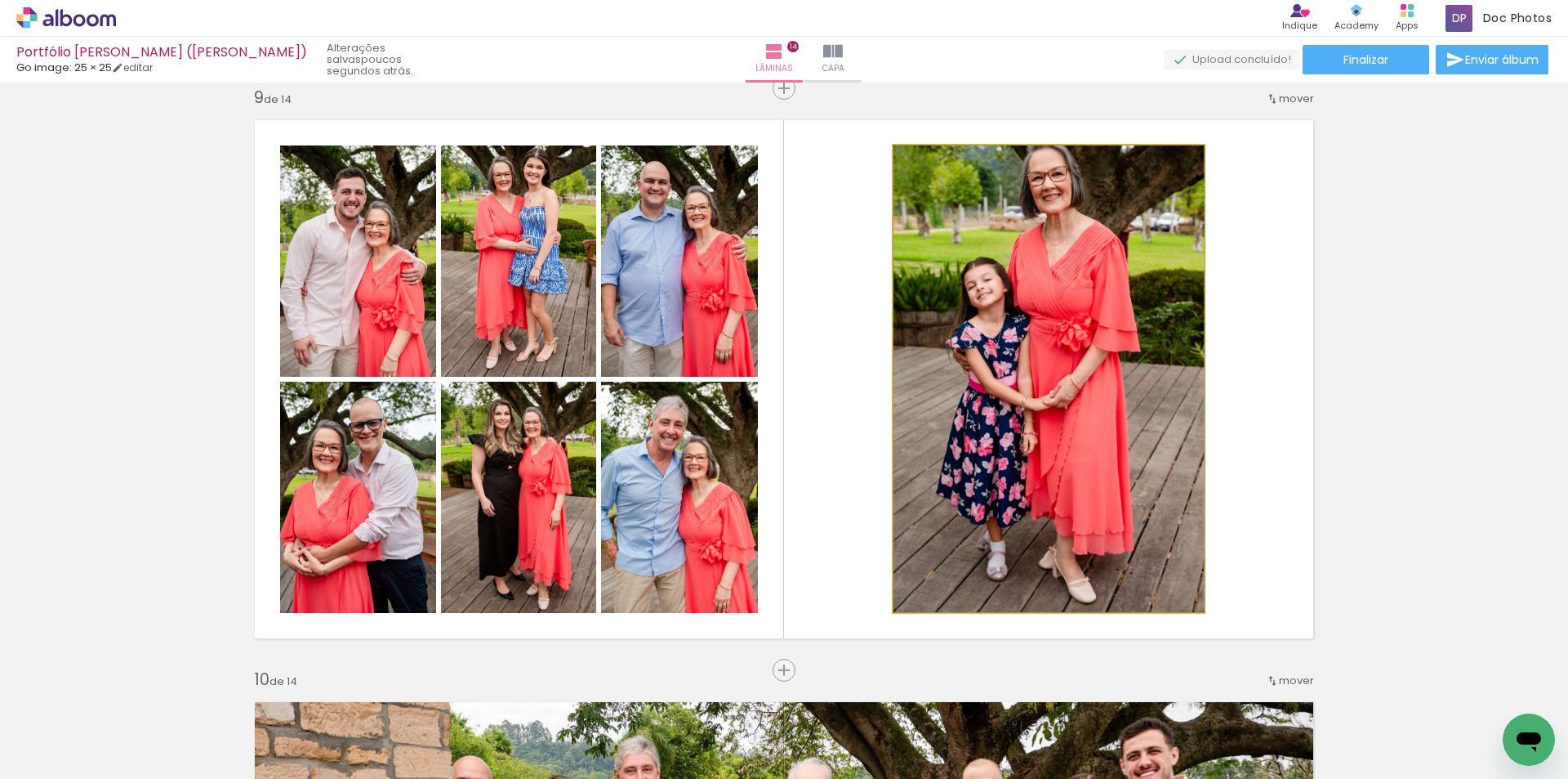
click at [894, 473] on quentale-photo at bounding box center [1049, 378] width 311 height 466
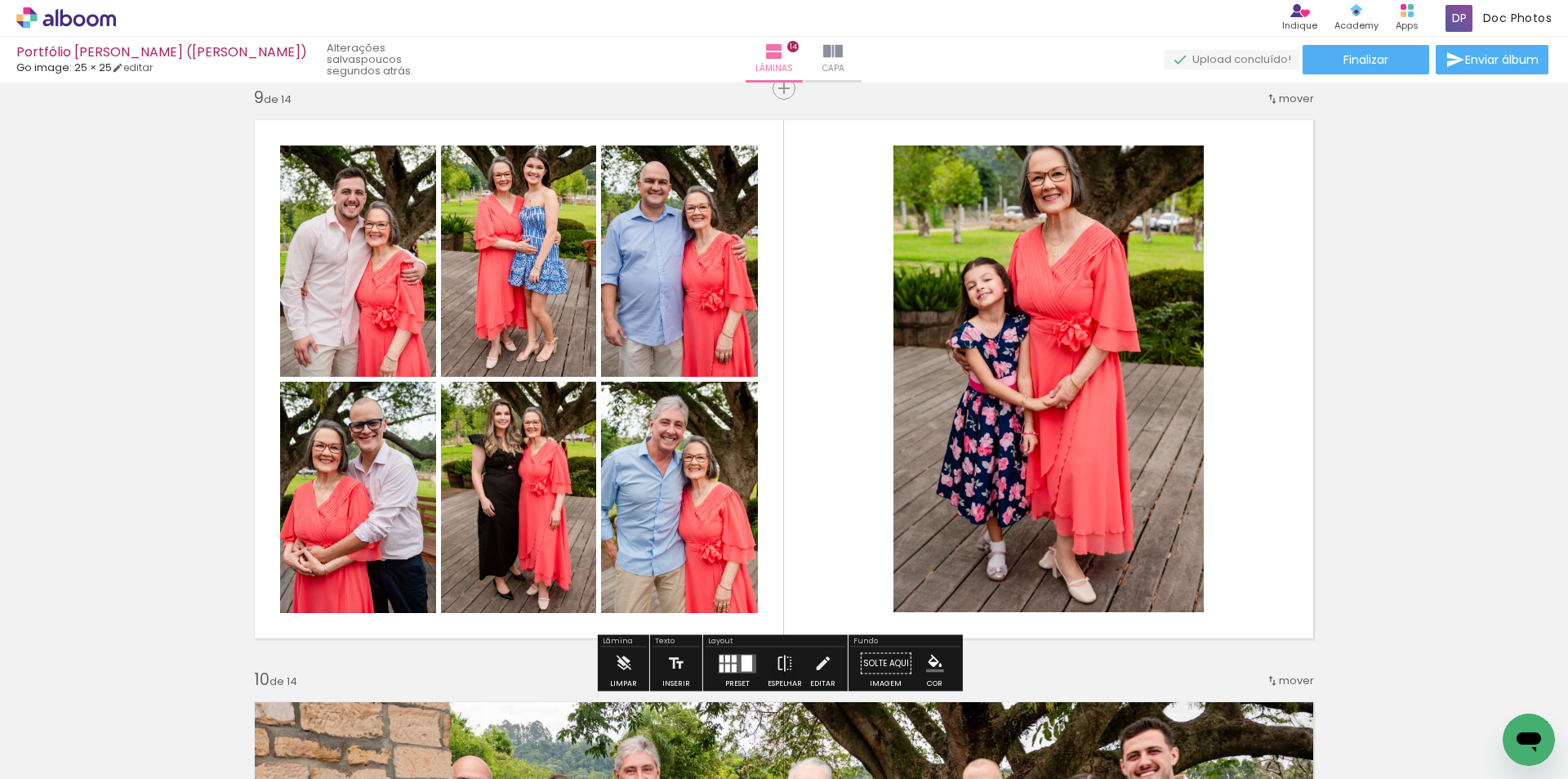
click at [860, 476] on quentale-layouter at bounding box center [784, 379] width 1082 height 541
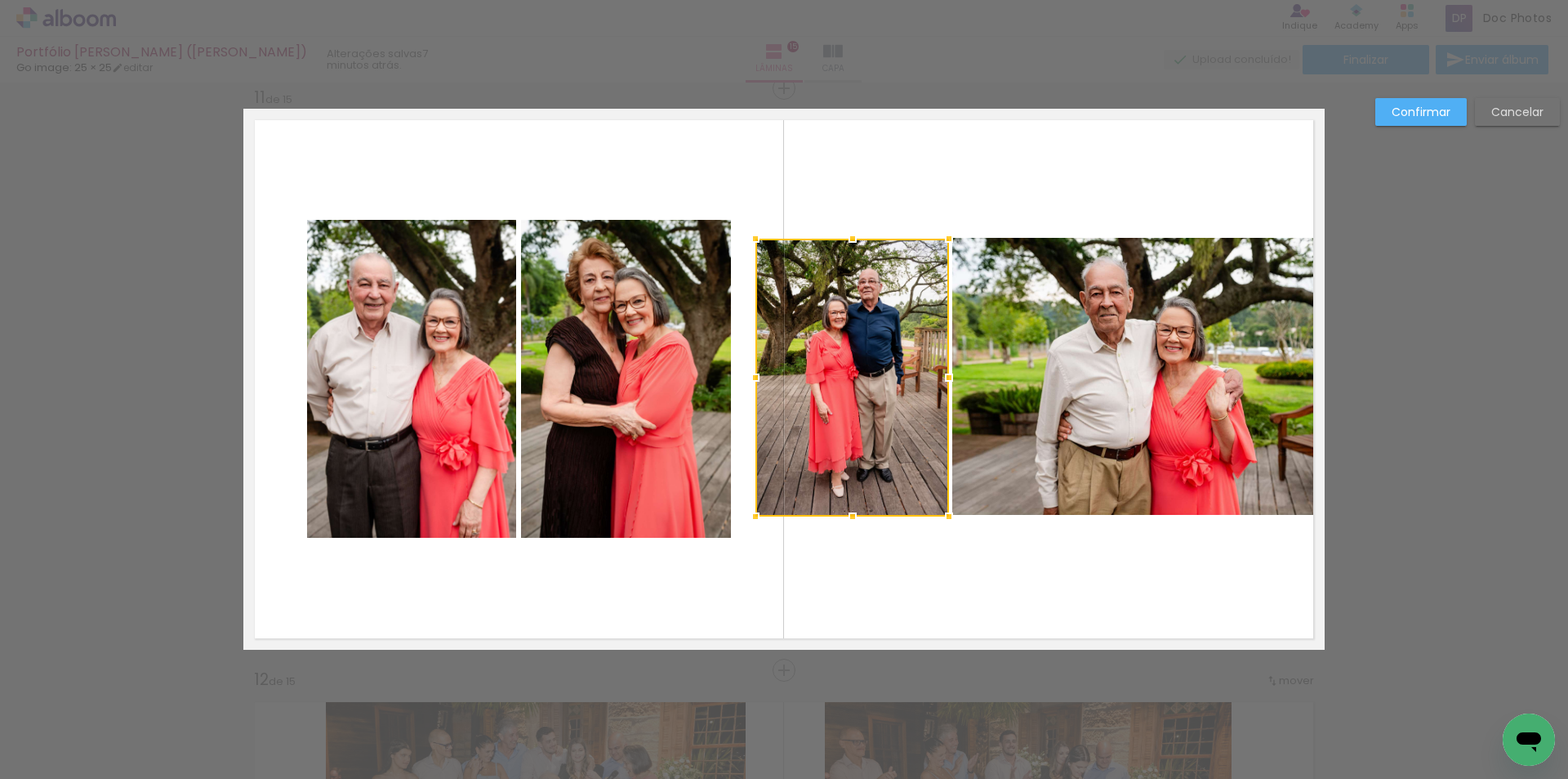
scroll to position [0, 5681]
click at [0, 0] on slot "Confirmar" at bounding box center [0, 0] width 0 height 0
